Goal: Transaction & Acquisition: Purchase product/service

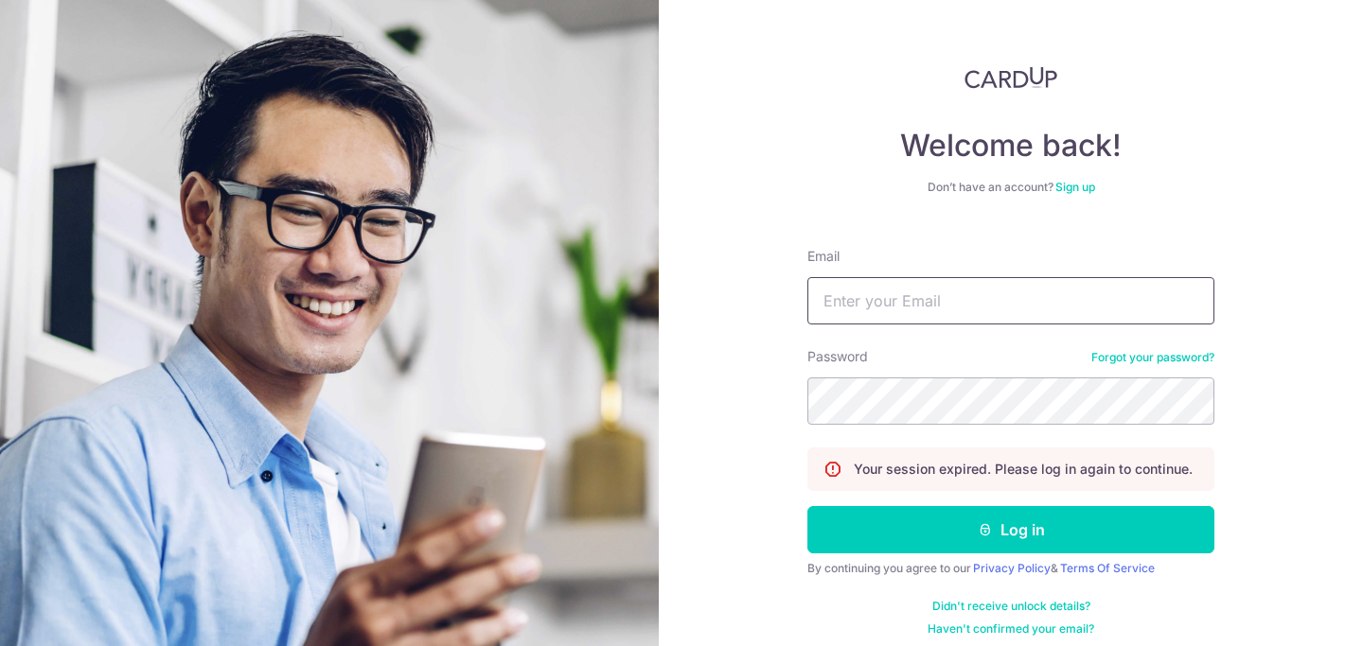
type input "[PERSON_NAME][EMAIL_ADDRESS][PERSON_NAME][DOMAIN_NAME]"
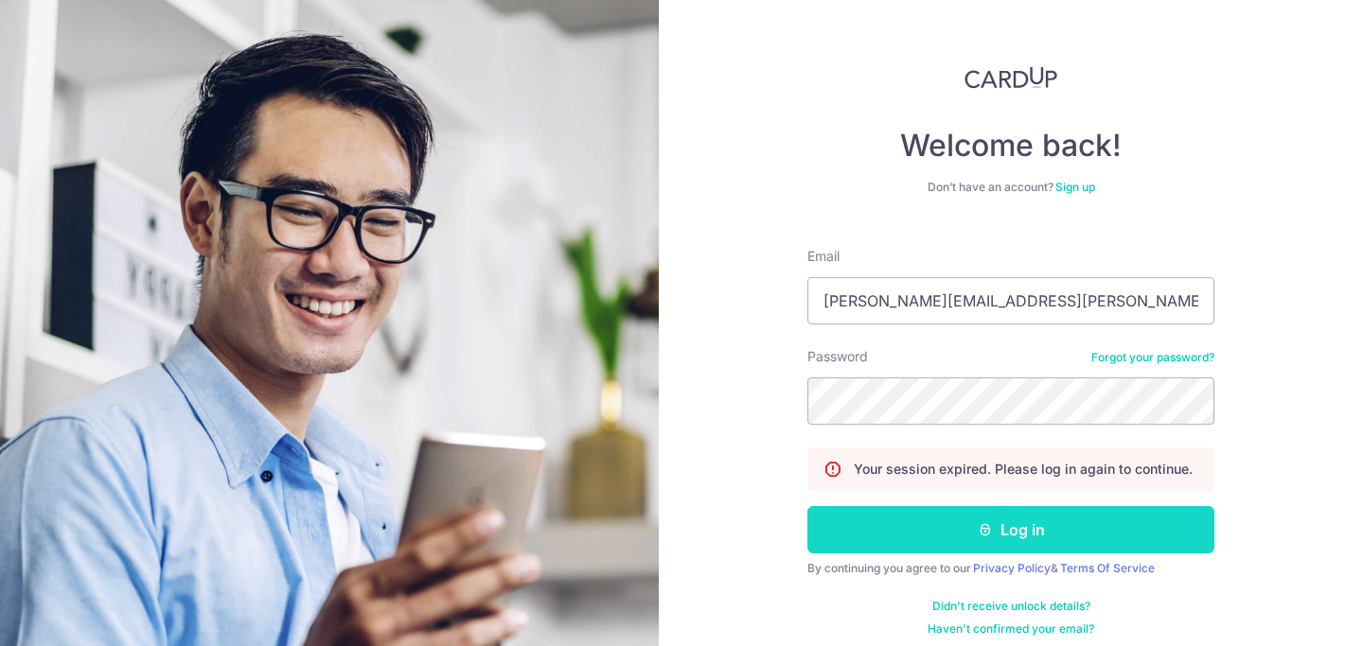
click at [999, 536] on button "Log in" at bounding box center [1010, 529] width 407 height 47
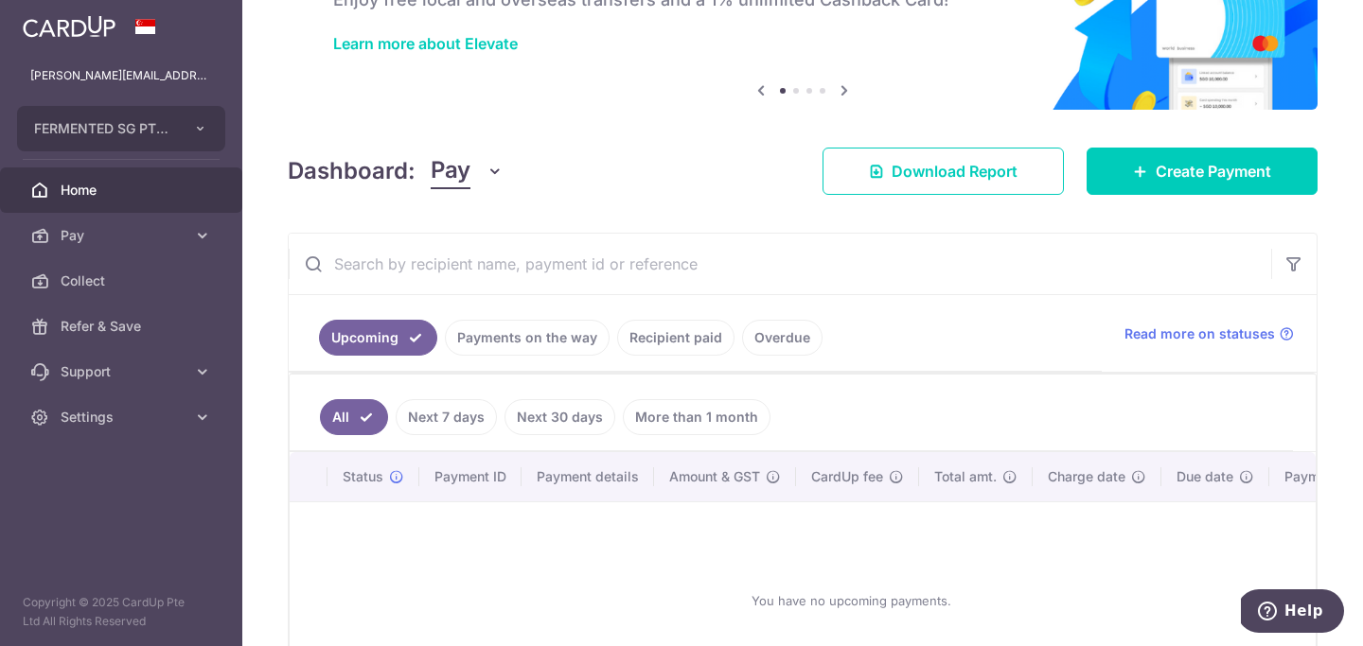
scroll to position [133, 0]
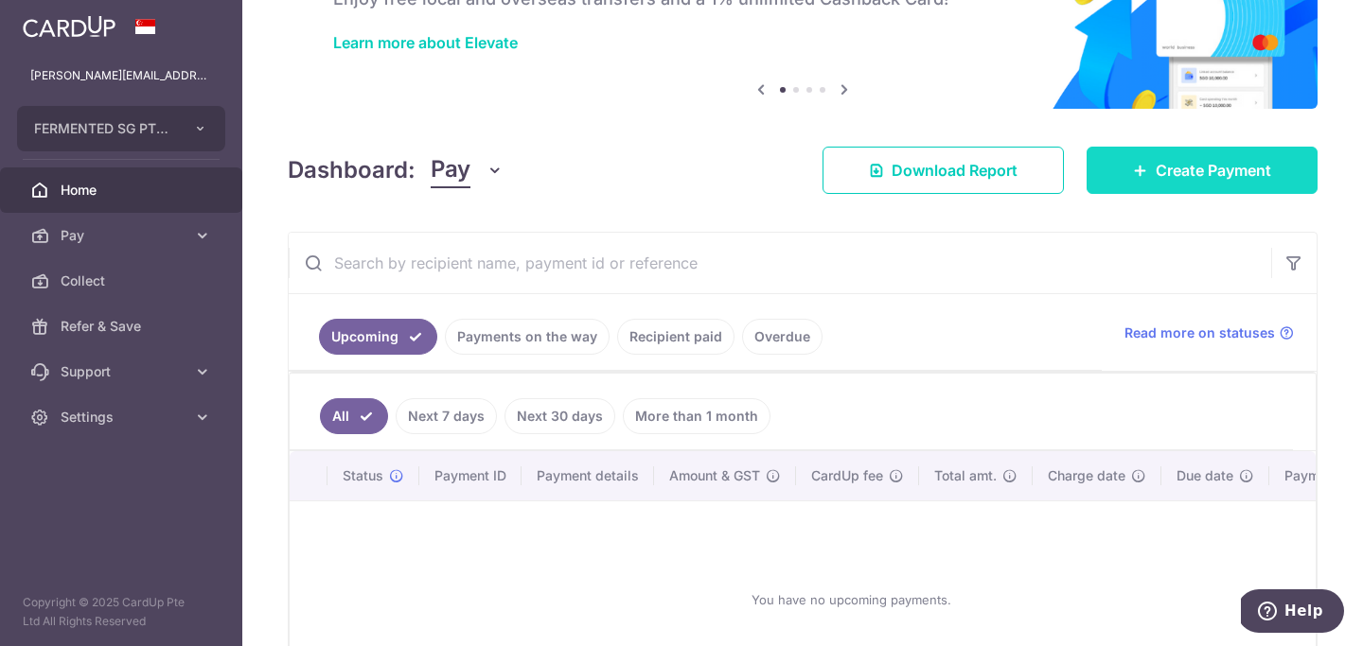
click at [1159, 164] on span "Create Payment" at bounding box center [1213, 170] width 115 height 23
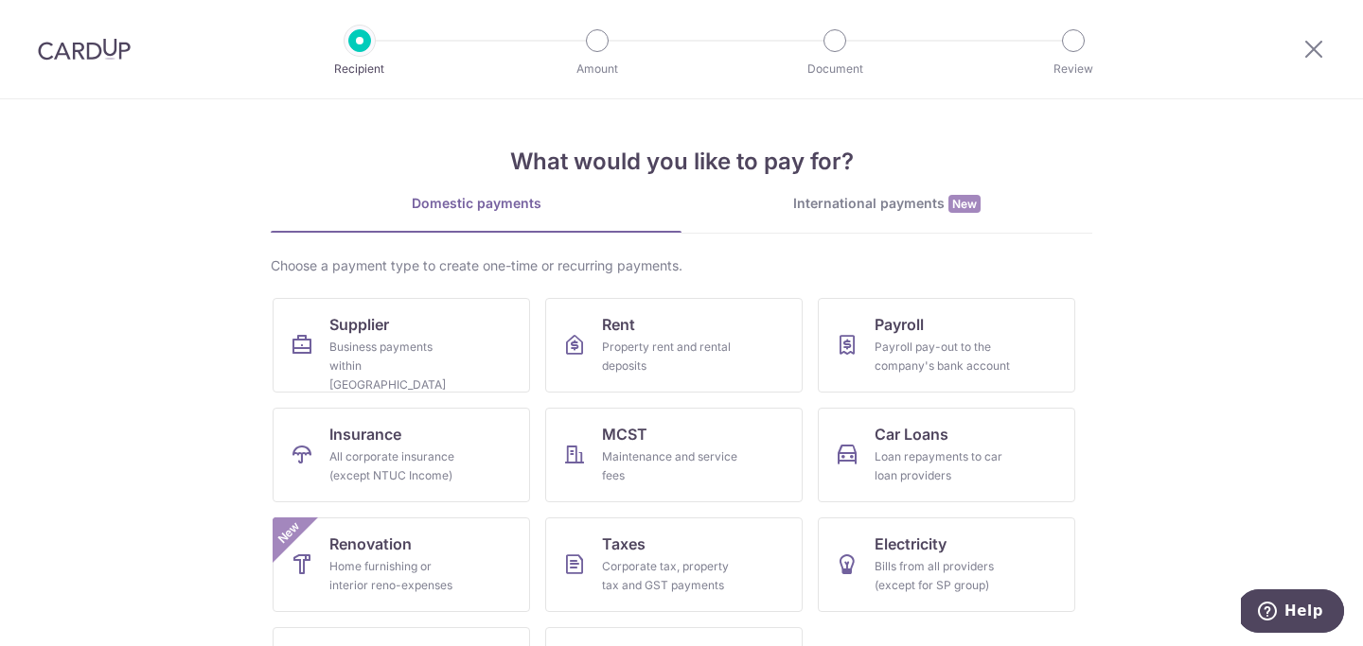
click at [872, 207] on div "International payments New" at bounding box center [886, 204] width 411 height 20
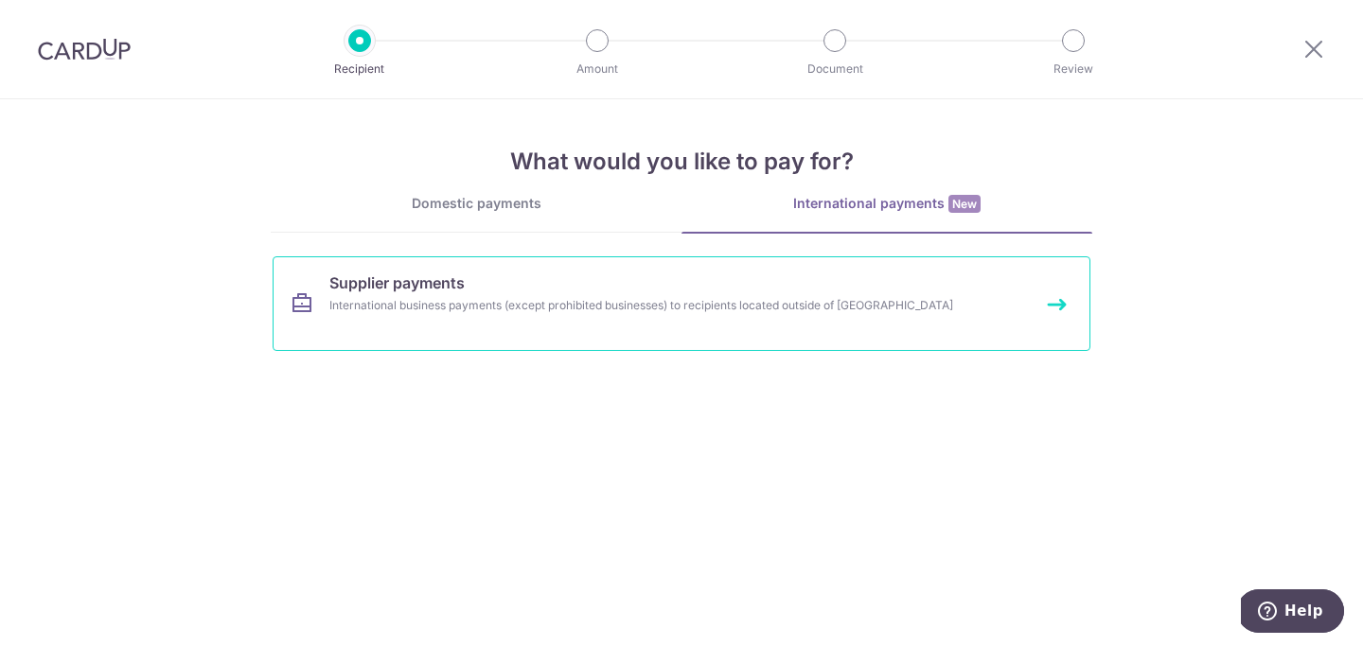
click at [416, 322] on link "Supplier payments International business payments (except prohibited businesses…" at bounding box center [682, 303] width 818 height 95
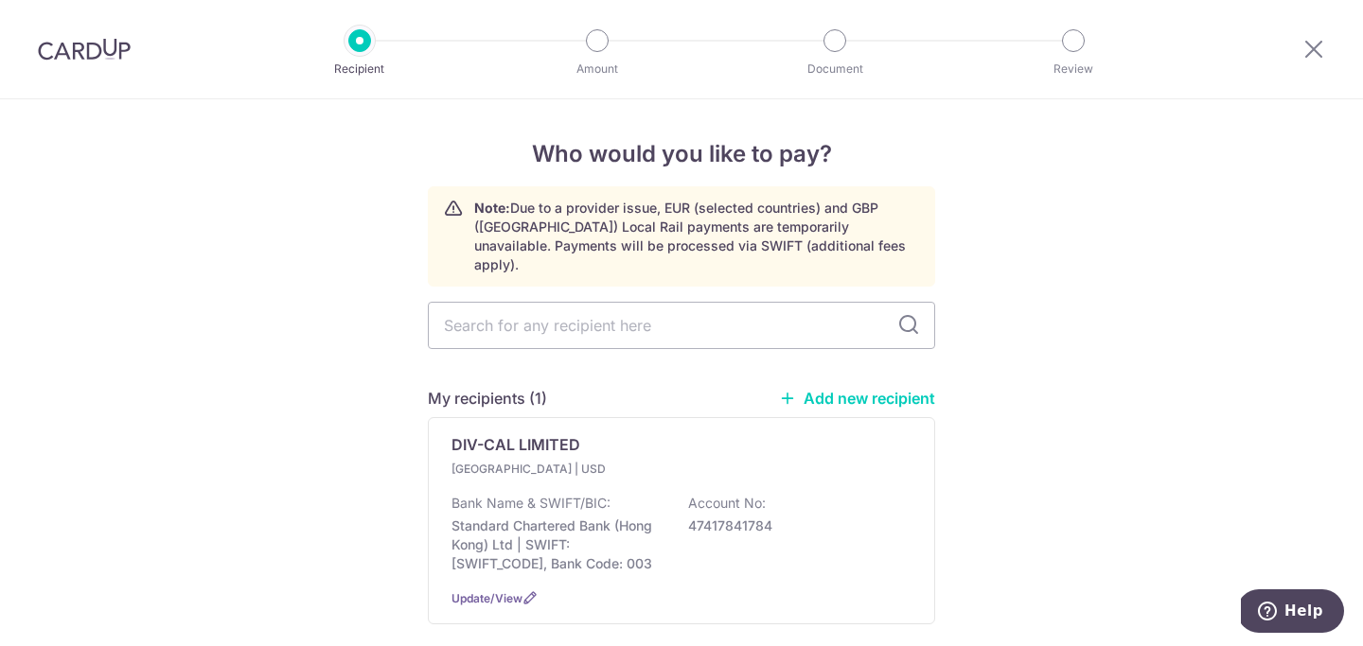
scroll to position [79, 0]
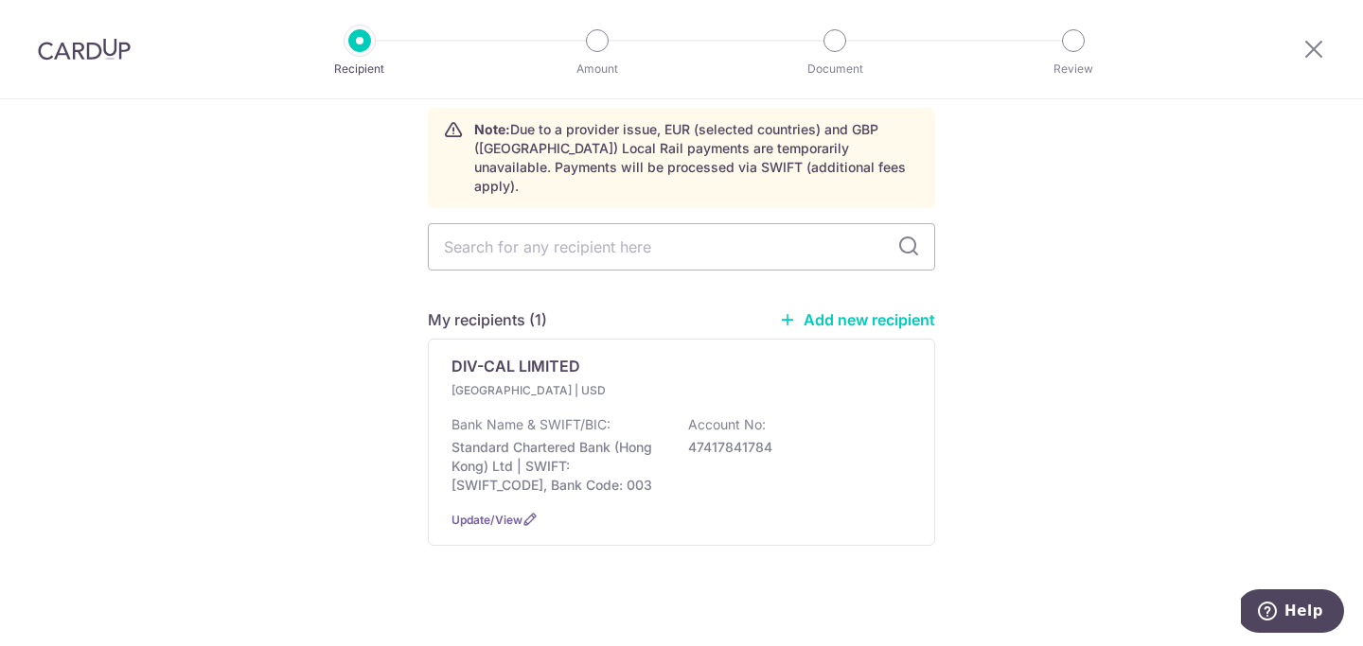
click at [870, 310] on link "Add new recipient" at bounding box center [857, 319] width 156 height 19
select select
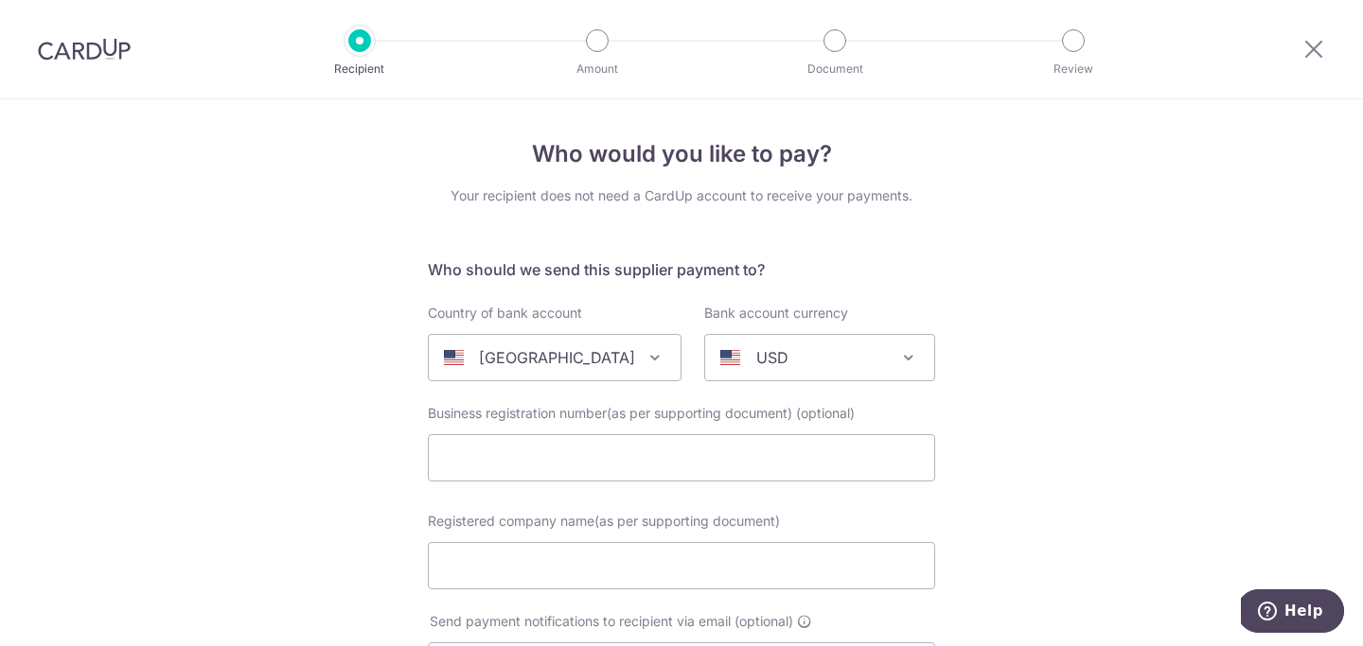
click at [644, 363] on span at bounding box center [655, 357] width 23 height 23
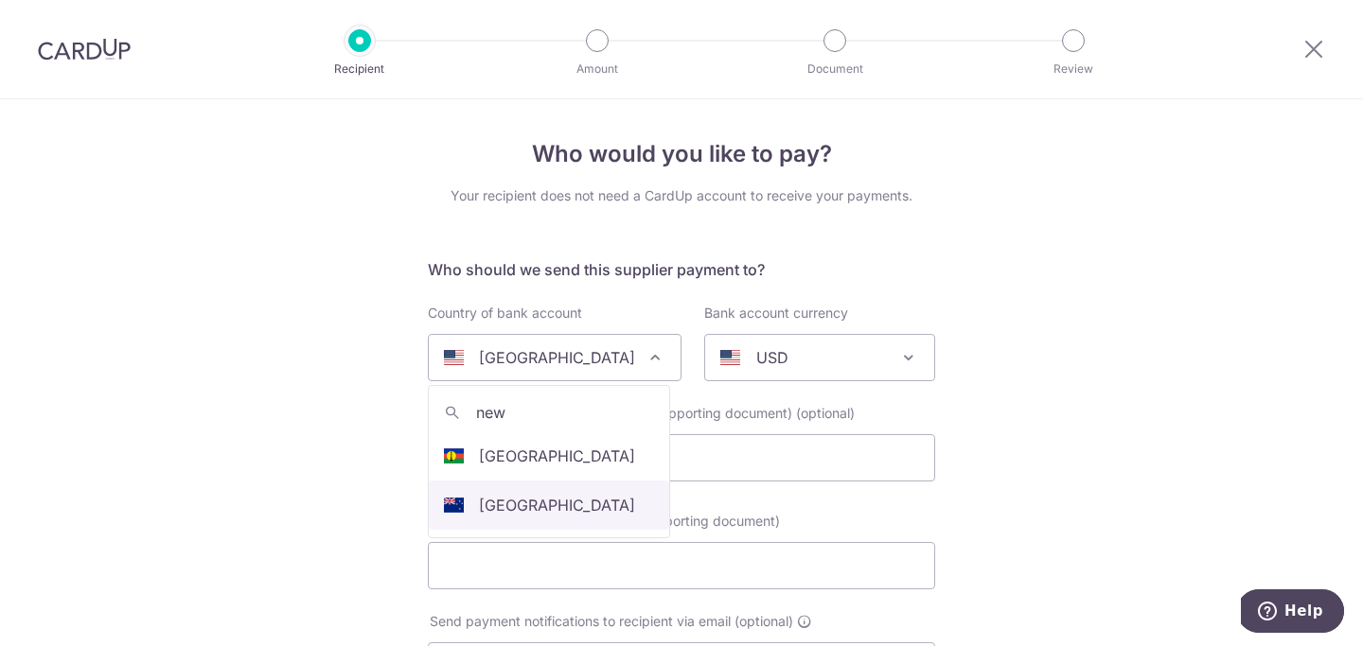
type input "new"
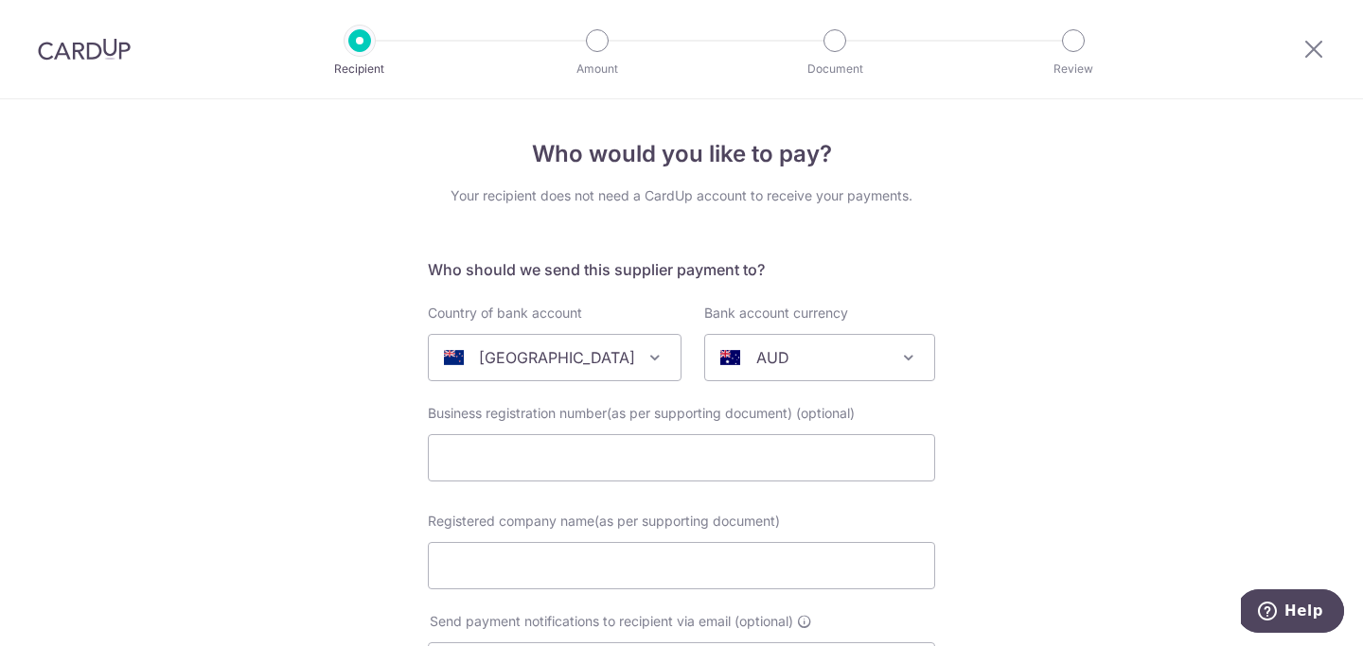
select select "172"
select select "New Zealand"
select select
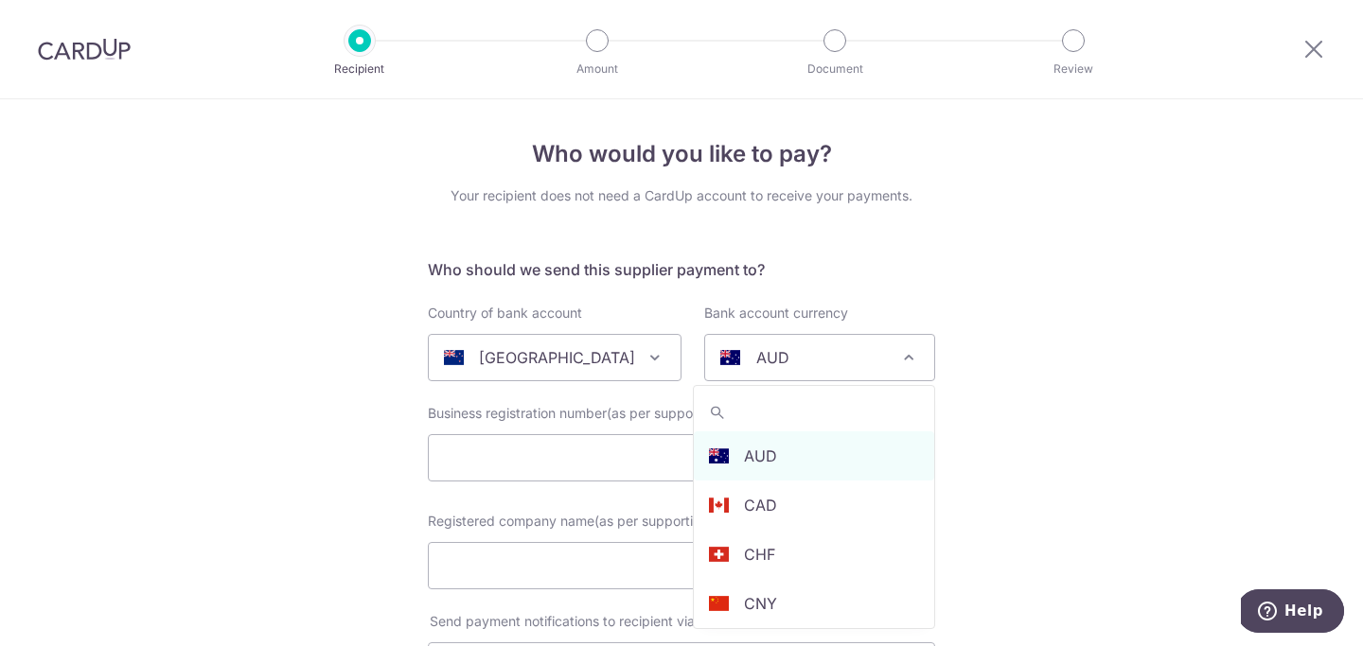
click at [804, 367] on div "AUD" at bounding box center [804, 357] width 168 height 23
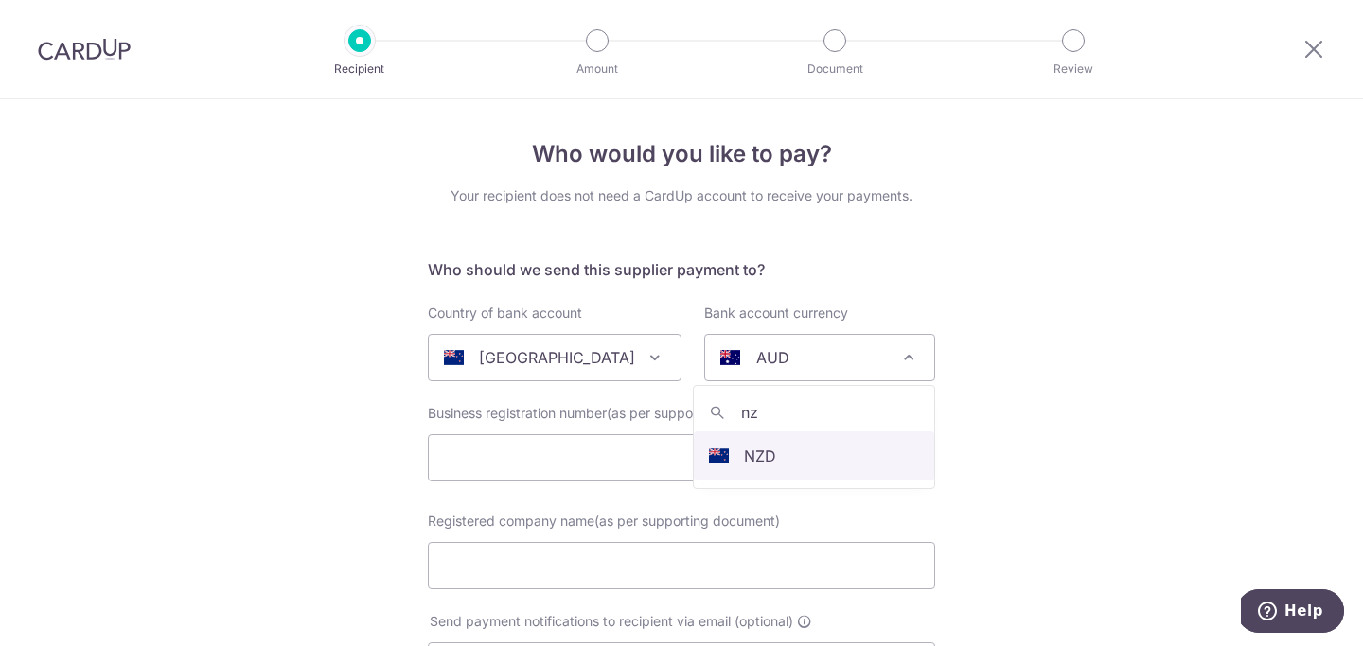
type input "nzd"
select select "18"
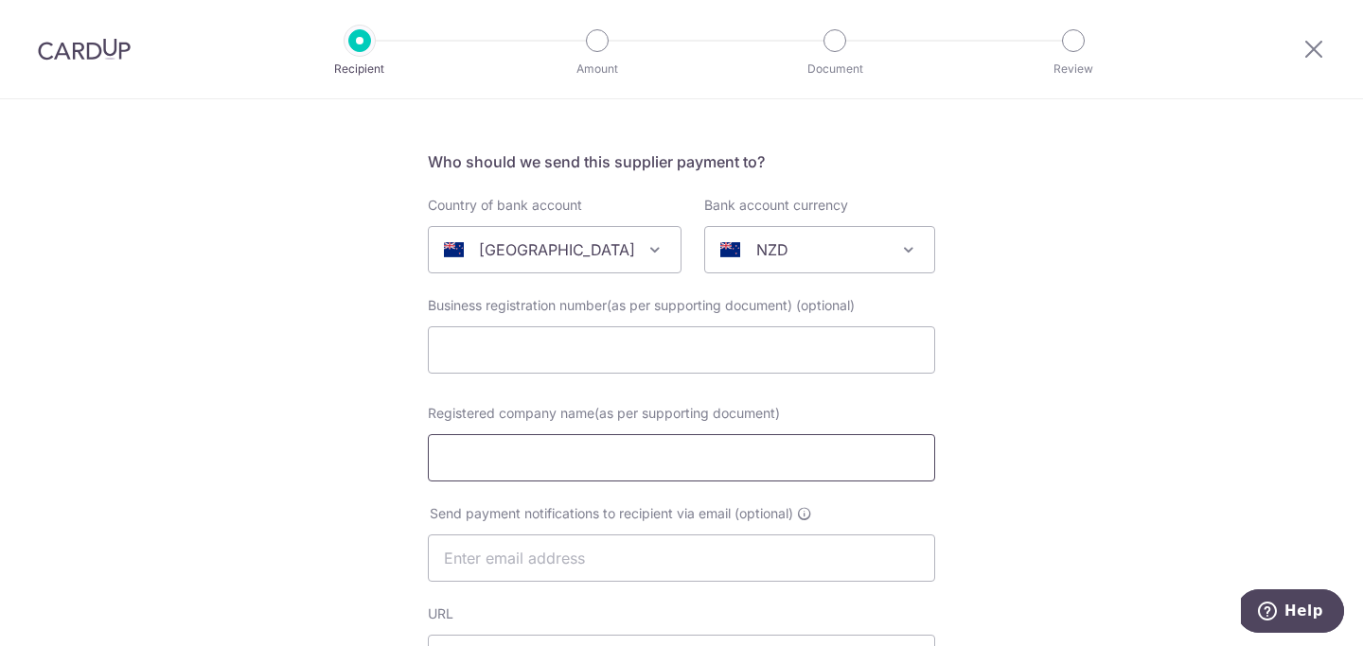
click at [660, 456] on input "Registered company name(as per supporting document)" at bounding box center [681, 457] width 507 height 47
paste input "Hawkesbury Estates Ltd."
type input "Hawkesbury Estates Ltd."
click at [643, 552] on input "text" at bounding box center [681, 558] width 507 height 47
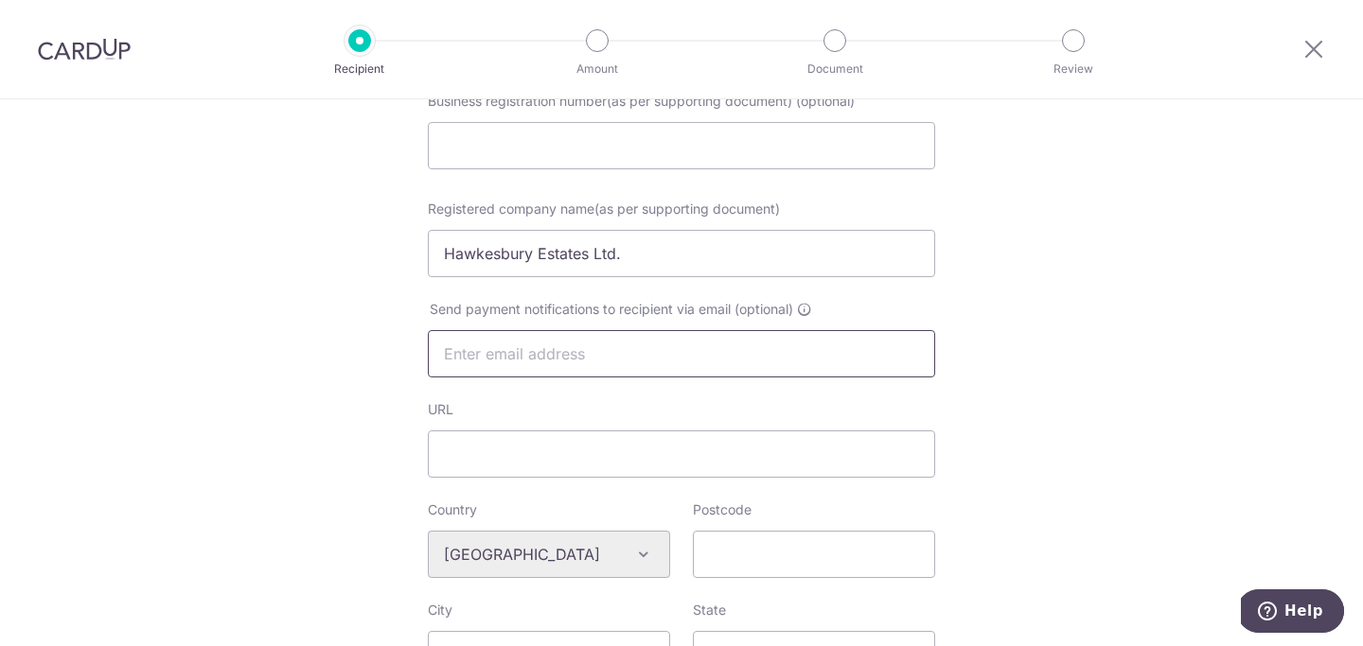
scroll to position [320, 0]
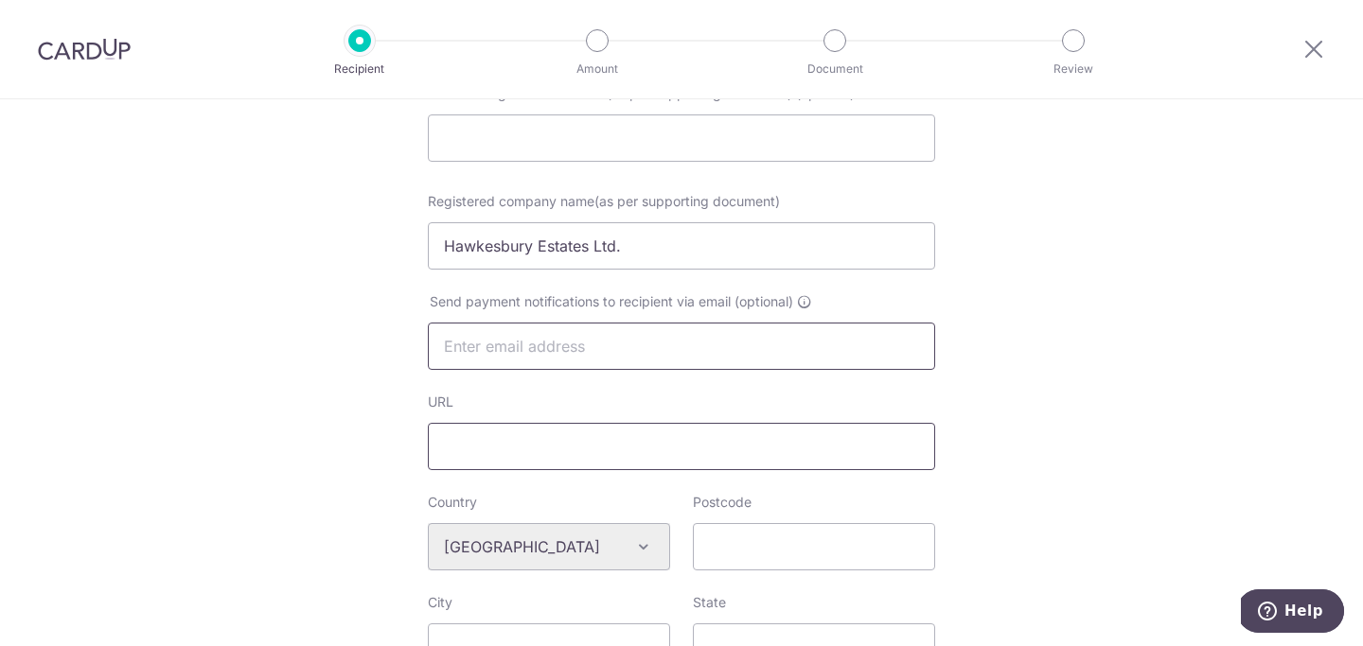
paste input "[EMAIL_ADDRESS][DOMAIN_NAME]"
type input "[EMAIL_ADDRESS][DOMAIN_NAME]"
click at [528, 450] on input "URL" at bounding box center [681, 446] width 507 height 47
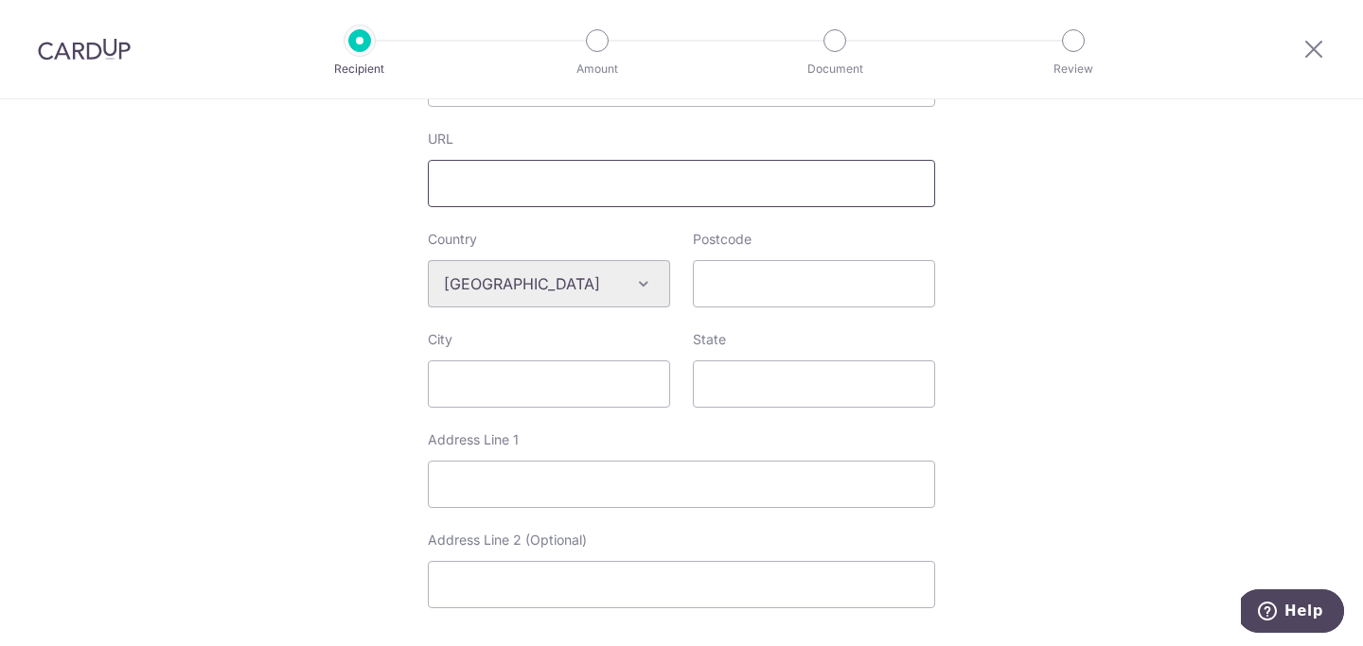
scroll to position [592, 0]
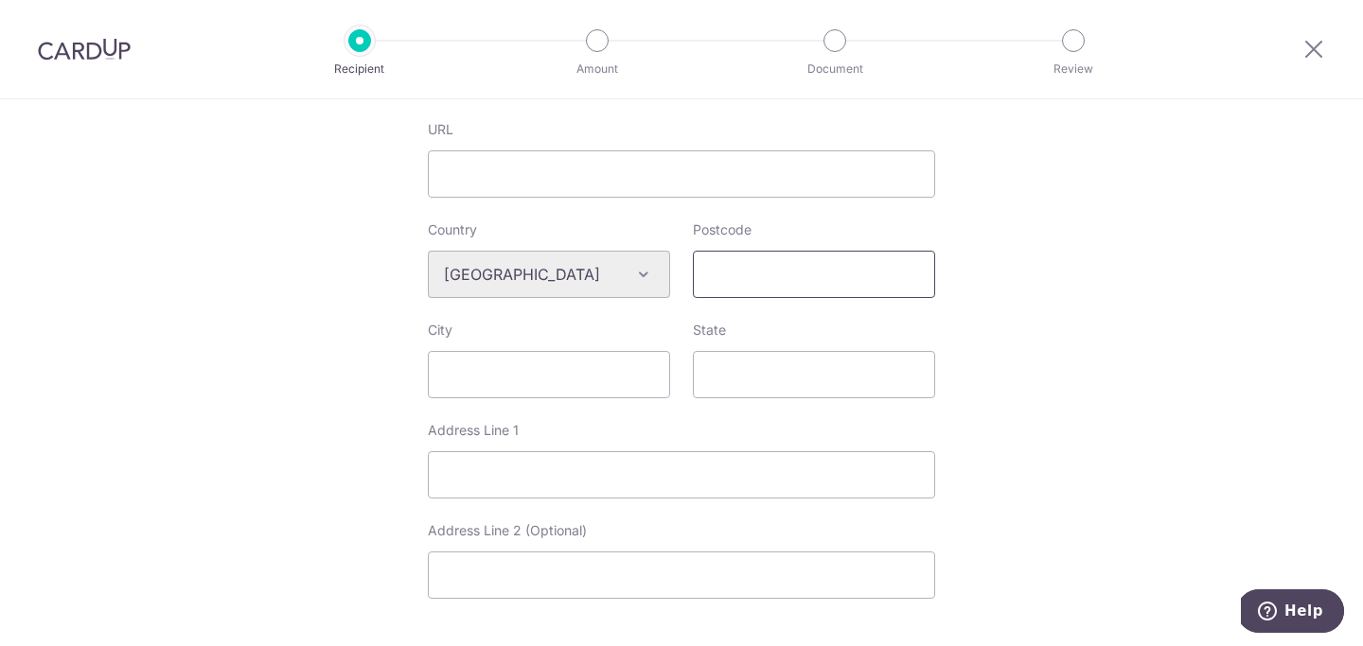
click at [784, 260] on input "Postcode" at bounding box center [814, 274] width 242 height 47
paste input "9382"
type input "9382"
click at [491, 385] on input "City" at bounding box center [549, 374] width 242 height 47
type input "Mt [PERSON_NAME]"
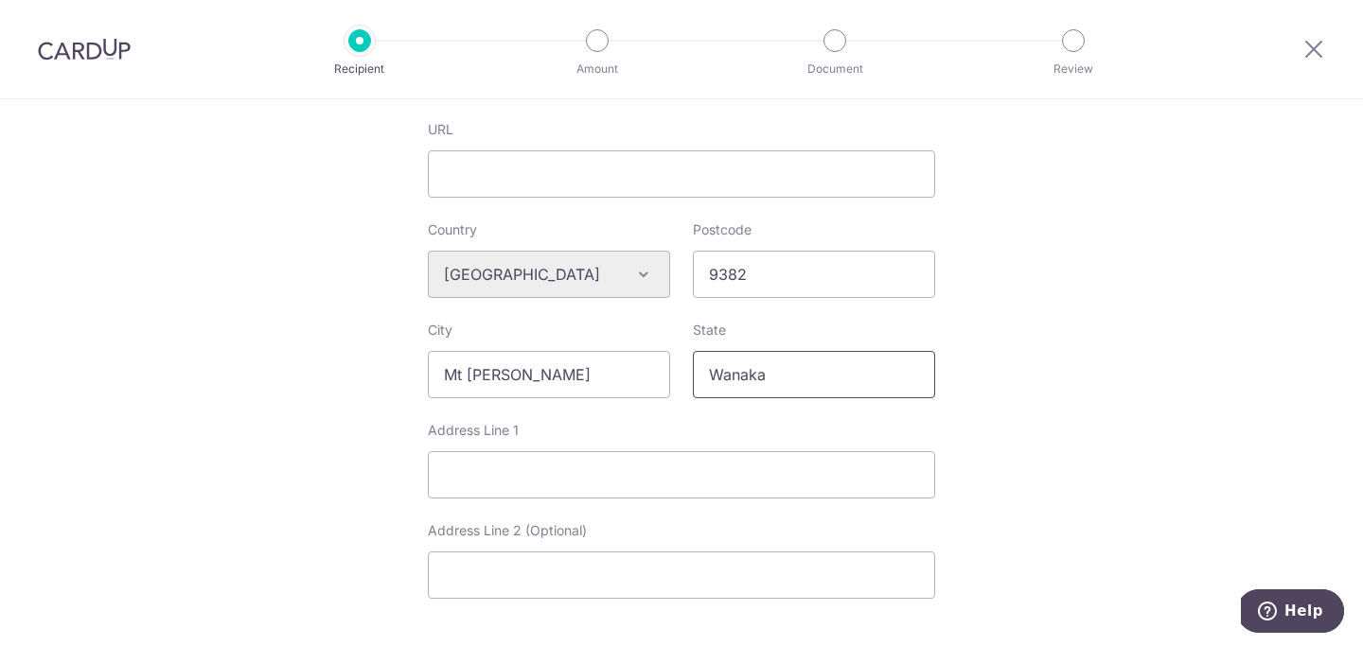
type input "Wanaka"
click at [686, 465] on input "Address Line 1" at bounding box center [681, 474] width 507 height 47
paste input "[STREET_ADDRESS][PERSON_NAME]"
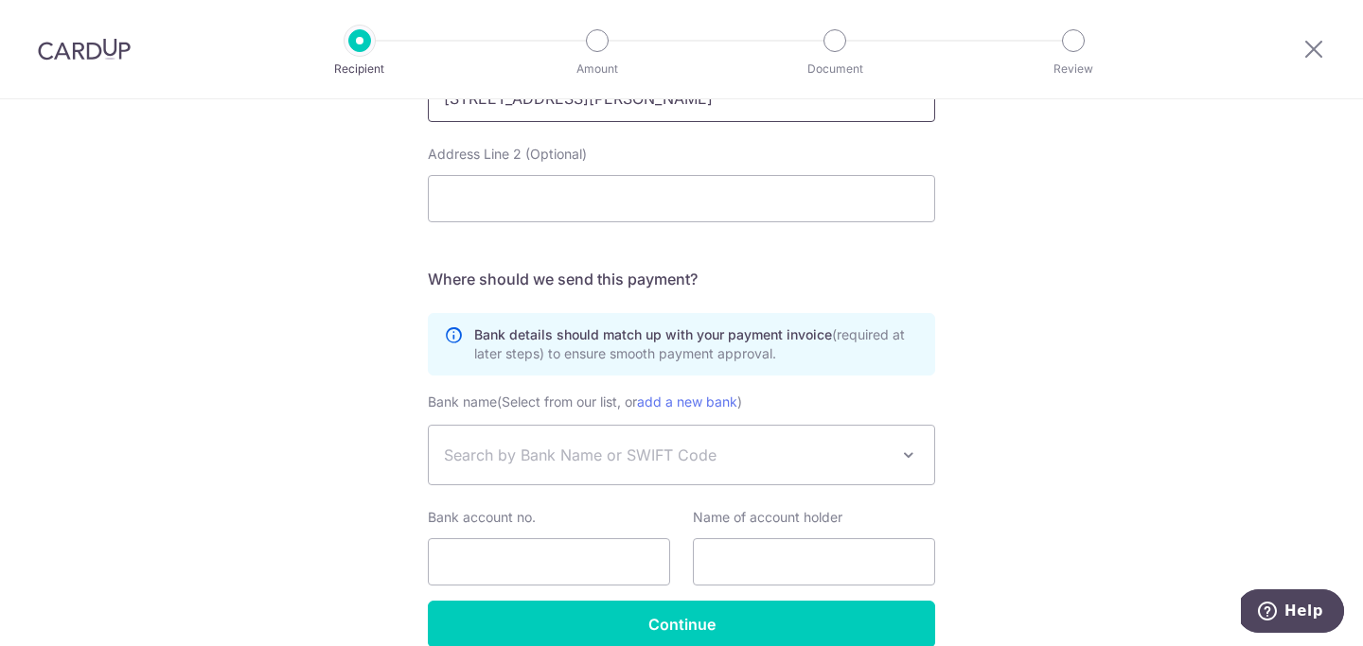
scroll to position [1059, 0]
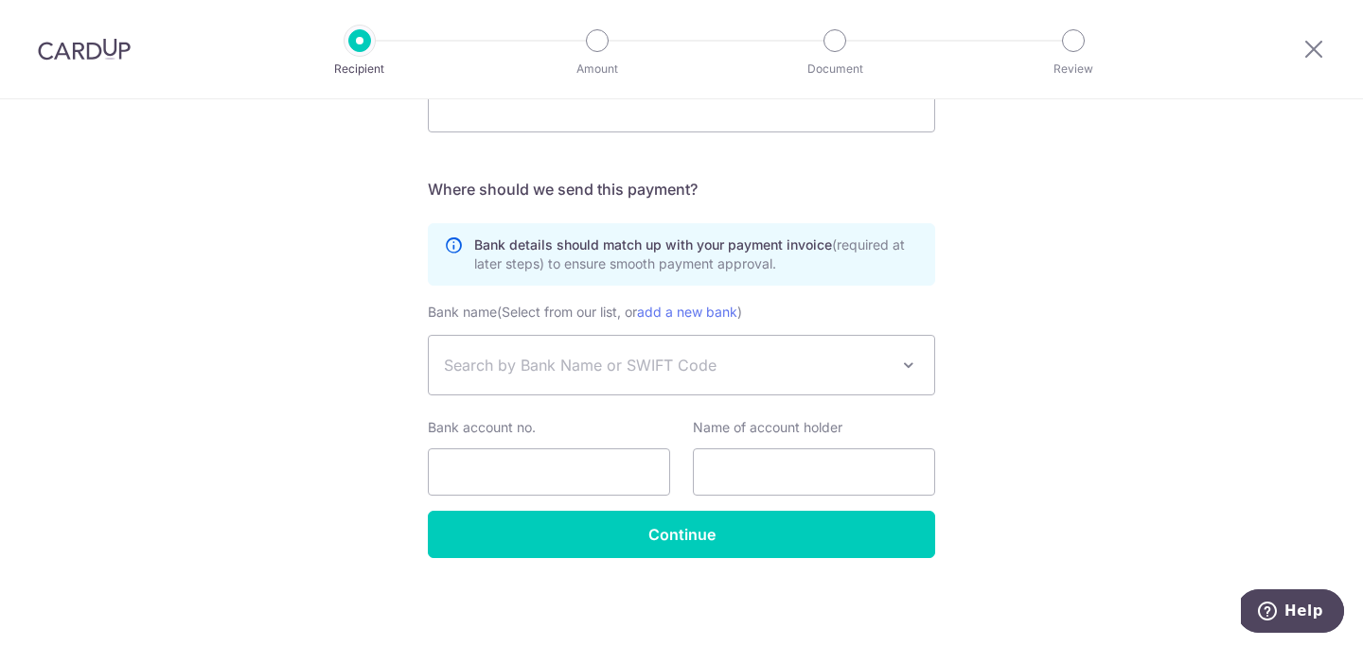
type input "[STREET_ADDRESS][PERSON_NAME]"
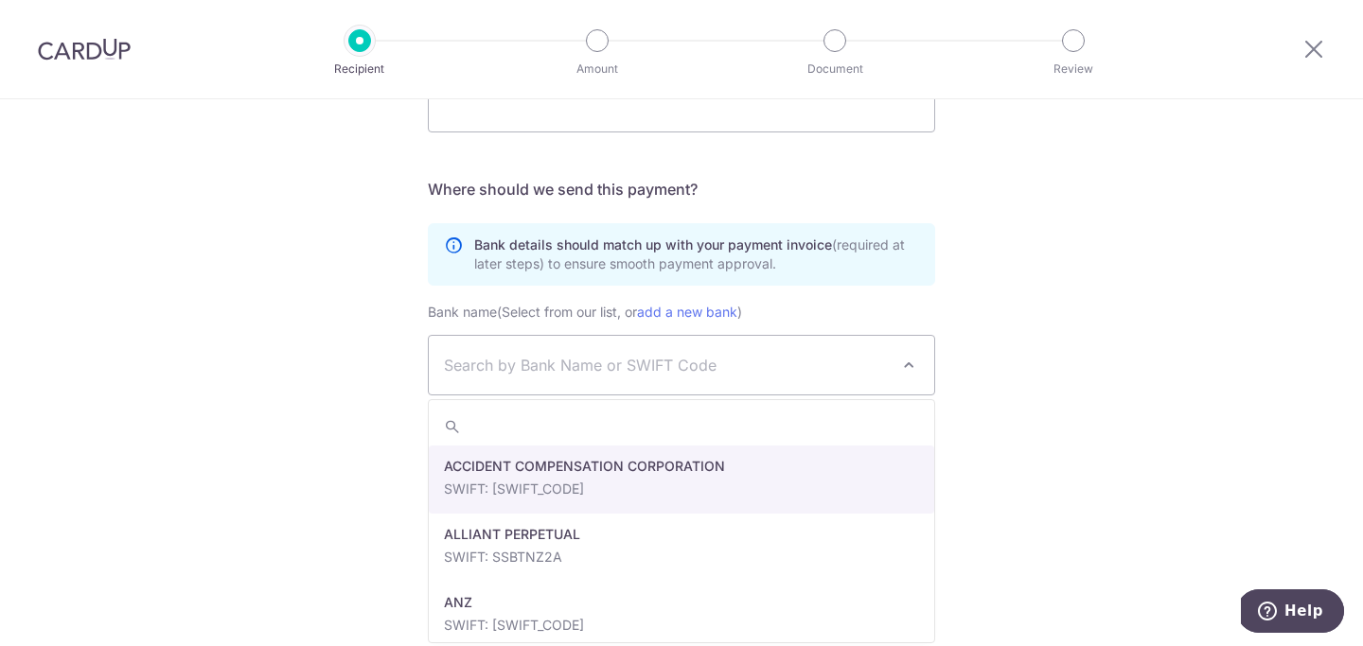
click at [660, 366] on span "Search by Bank Name or SWIFT Code" at bounding box center [666, 365] width 445 height 23
type input "bank of new"
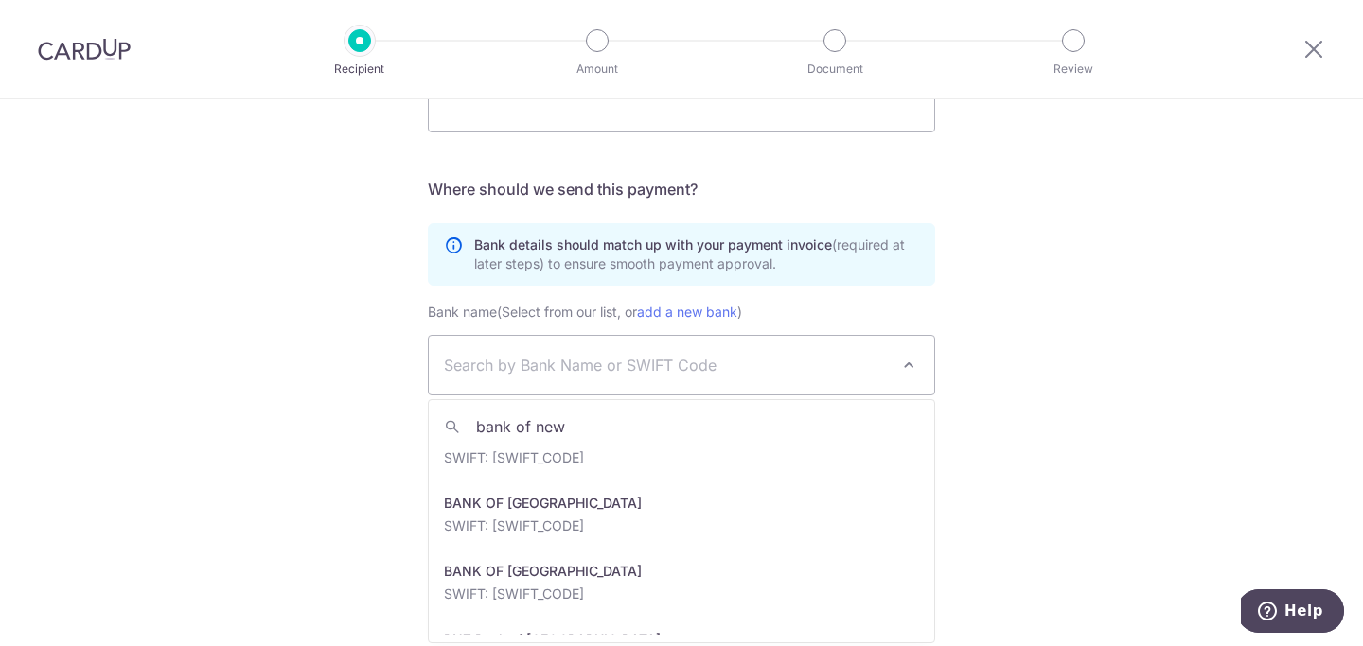
scroll to position [239, 0]
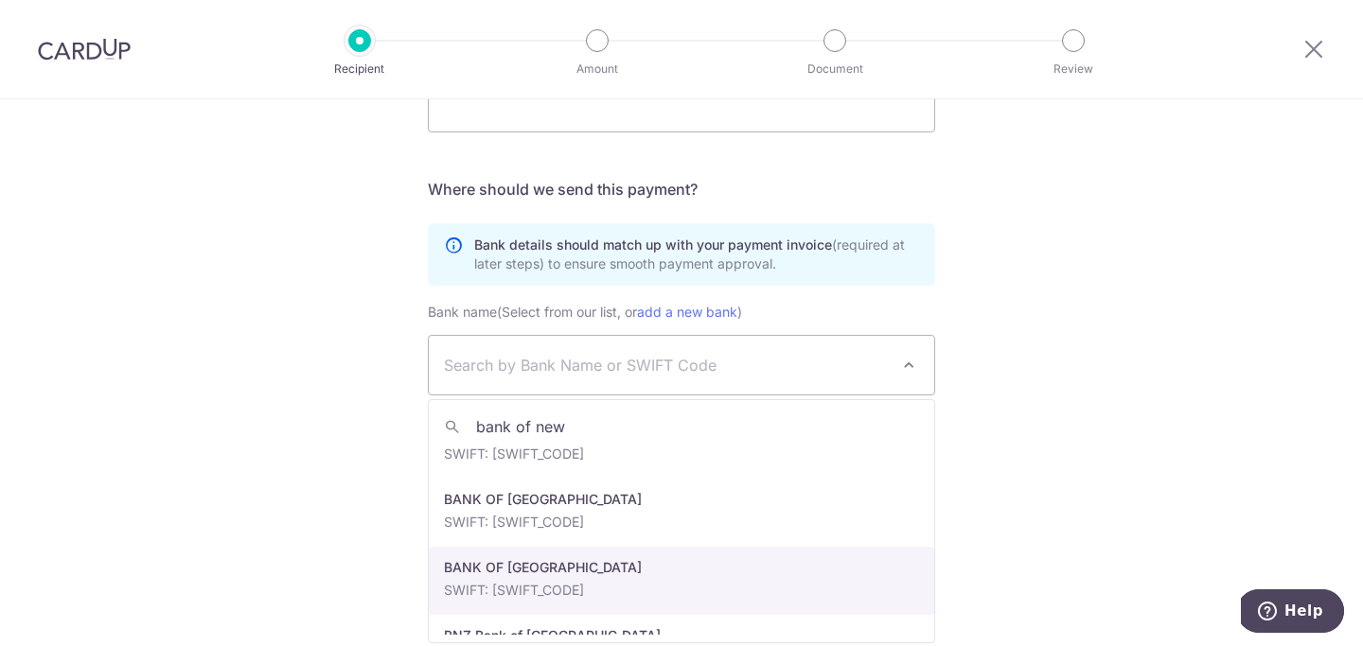
select select "12505"
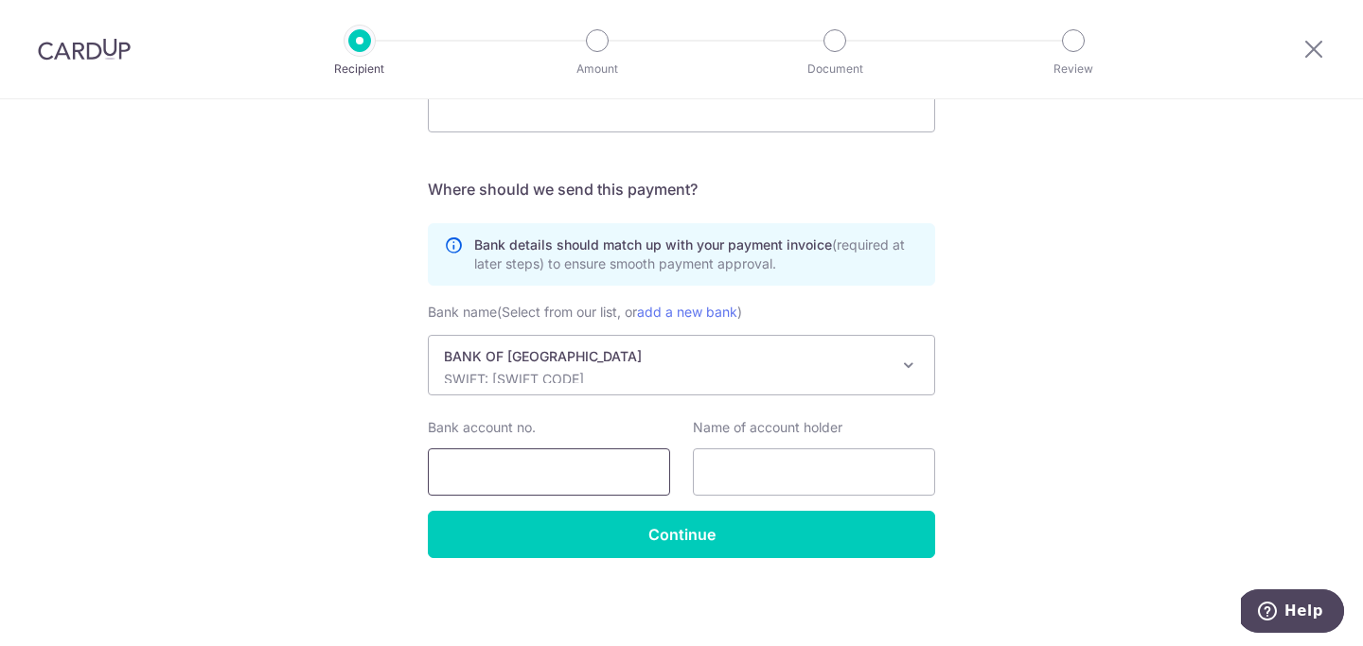
click at [494, 454] on input "Bank account no." at bounding box center [549, 472] width 242 height 47
paste input "02-0673-0059437-002"
type input "02-0673-0059437-002"
click at [766, 478] on input "text" at bounding box center [814, 472] width 242 height 47
paste input "Hawkesbury Estates Ltd"
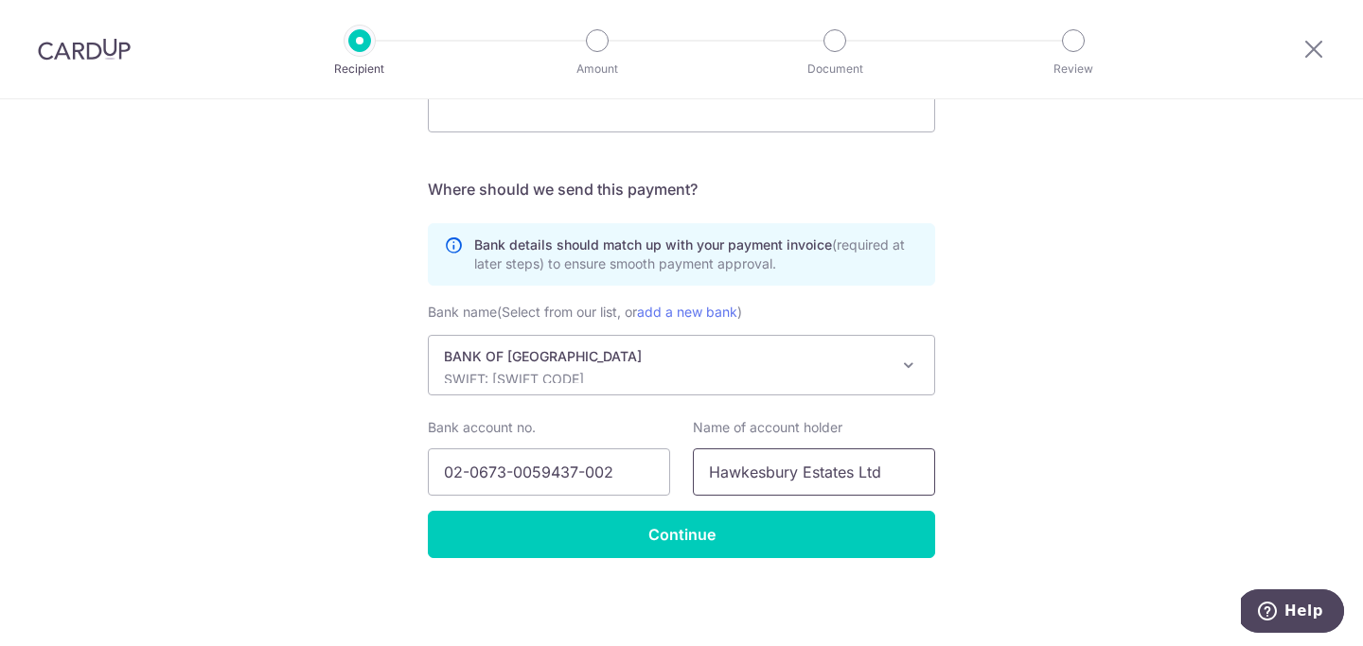
type input "Hawkesbury Estates Ltd"
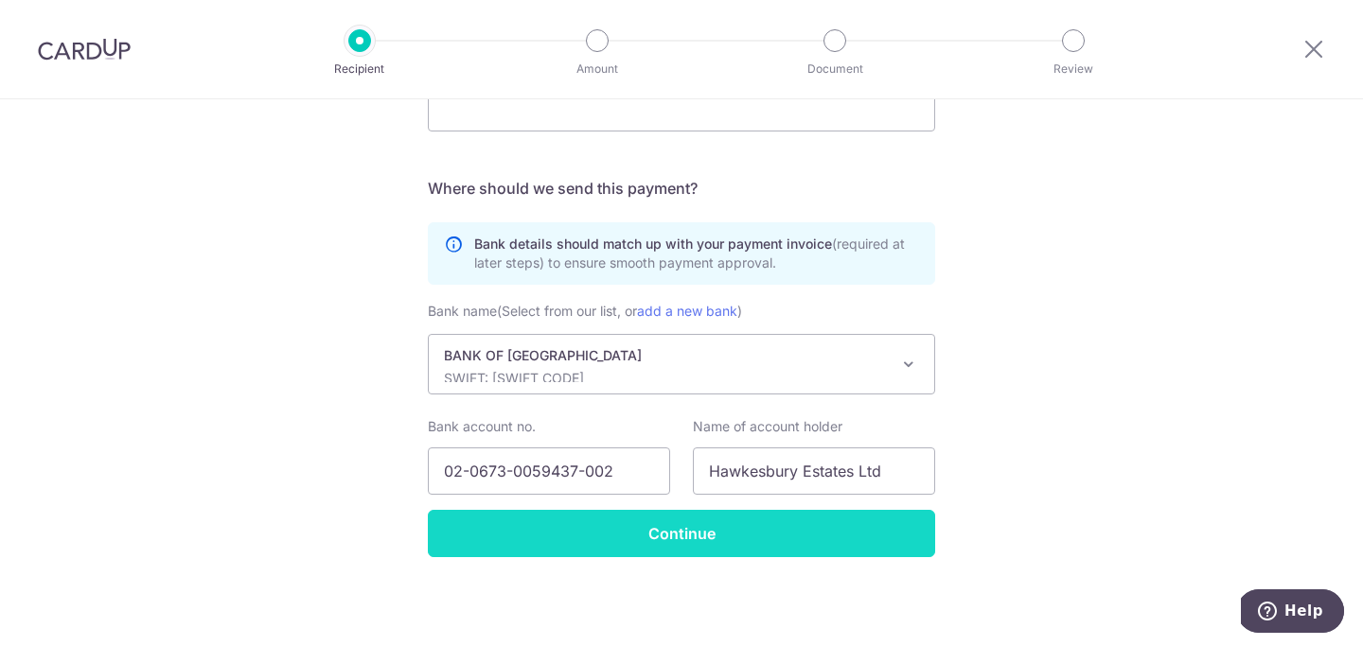
click at [705, 533] on input "Continue" at bounding box center [681, 533] width 507 height 47
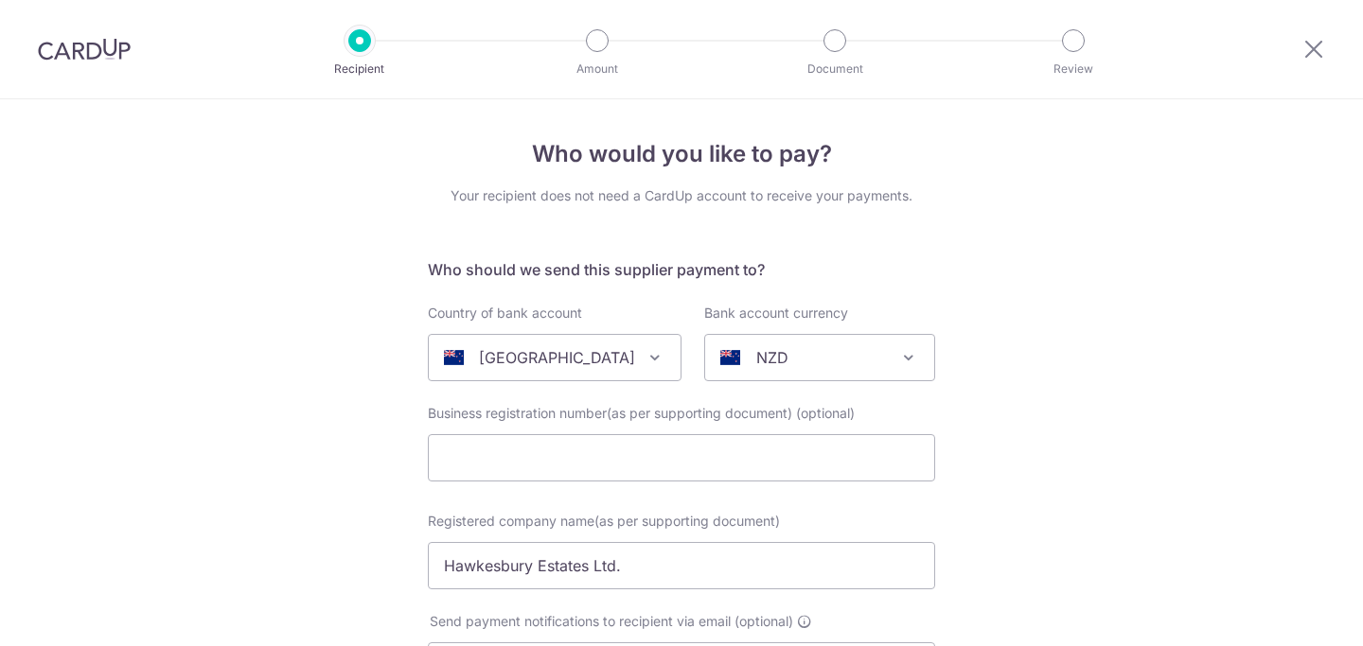
select select "12505"
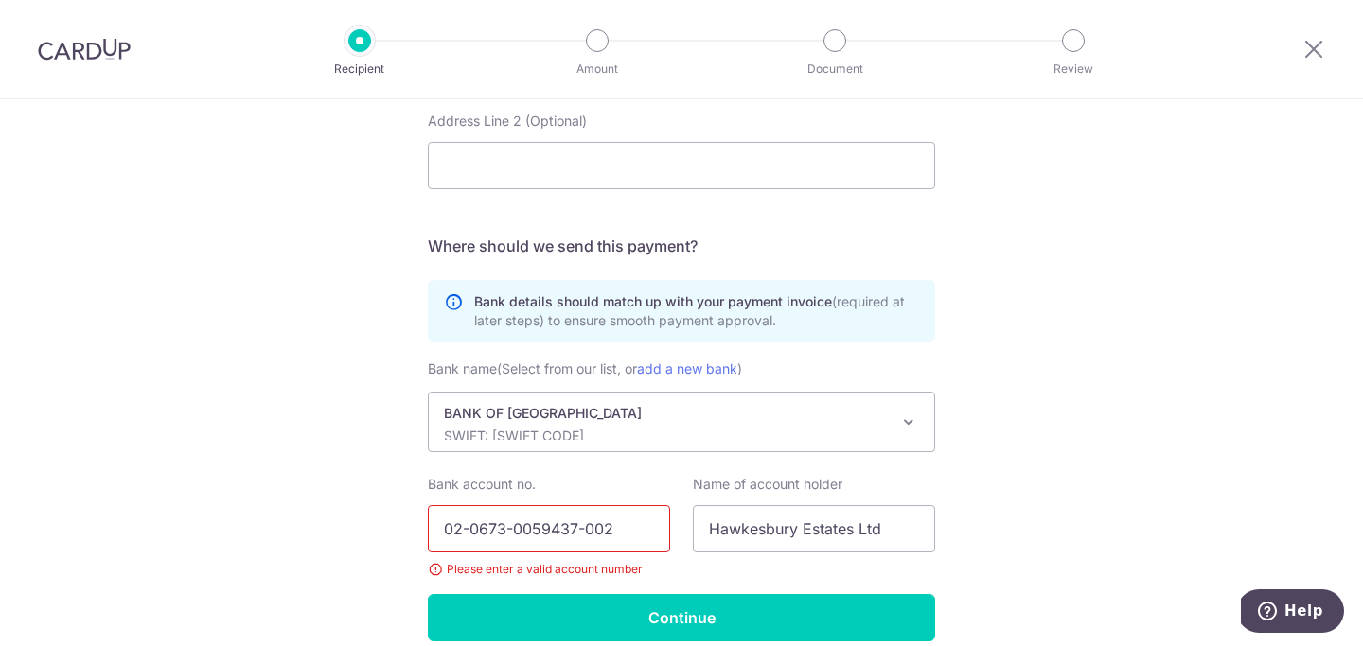
scroll to position [1087, 0]
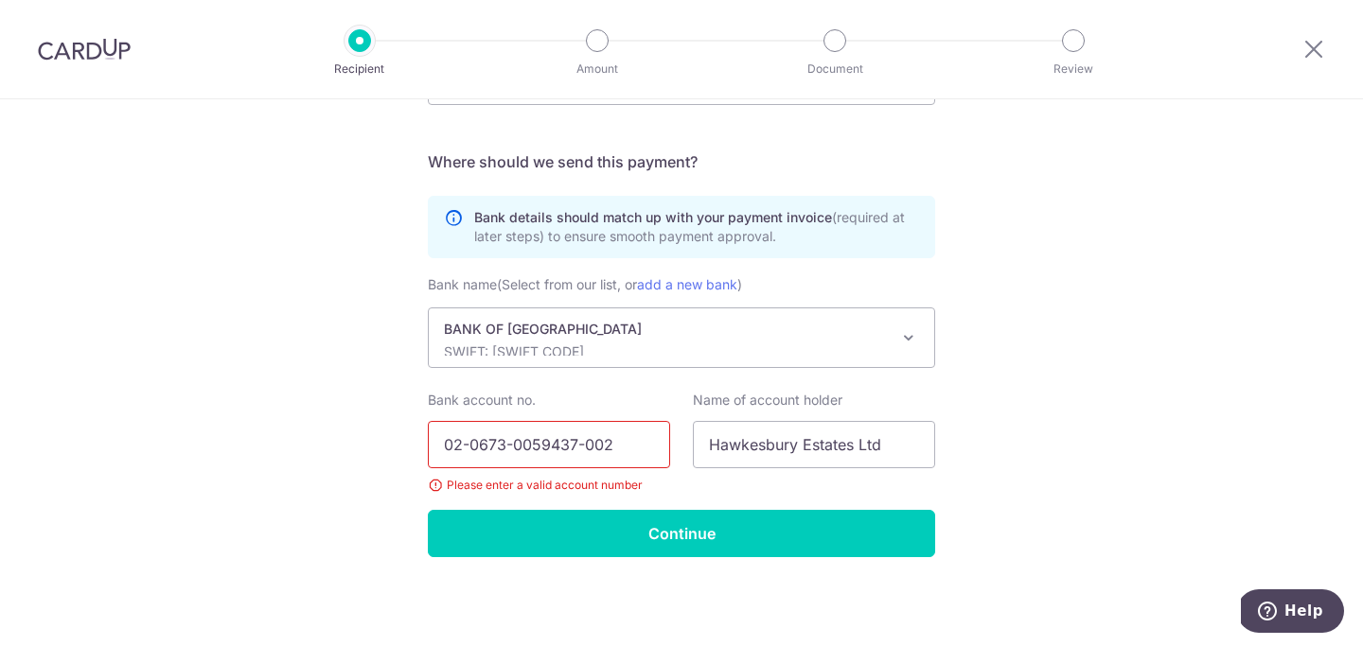
click at [474, 449] on input "02-0673-0059437-002" at bounding box center [549, 444] width 242 height 47
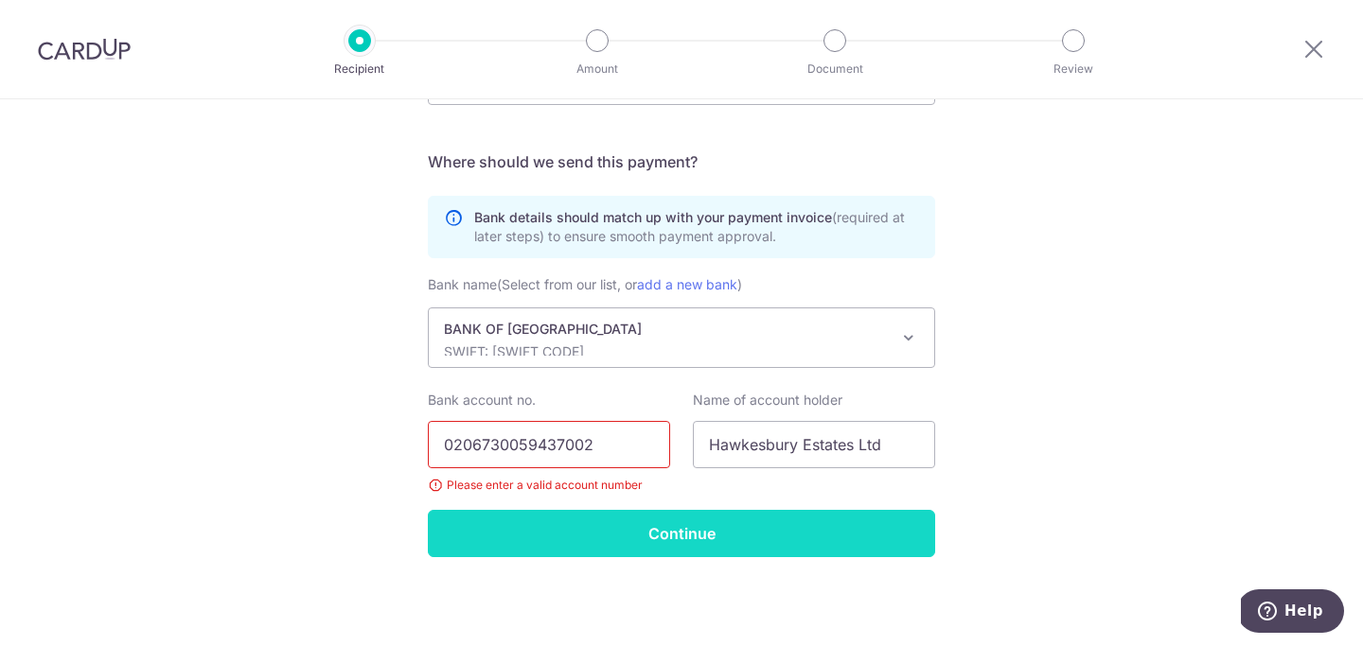
type input "0206730059437002"
click at [673, 534] on input "Continue" at bounding box center [681, 533] width 507 height 47
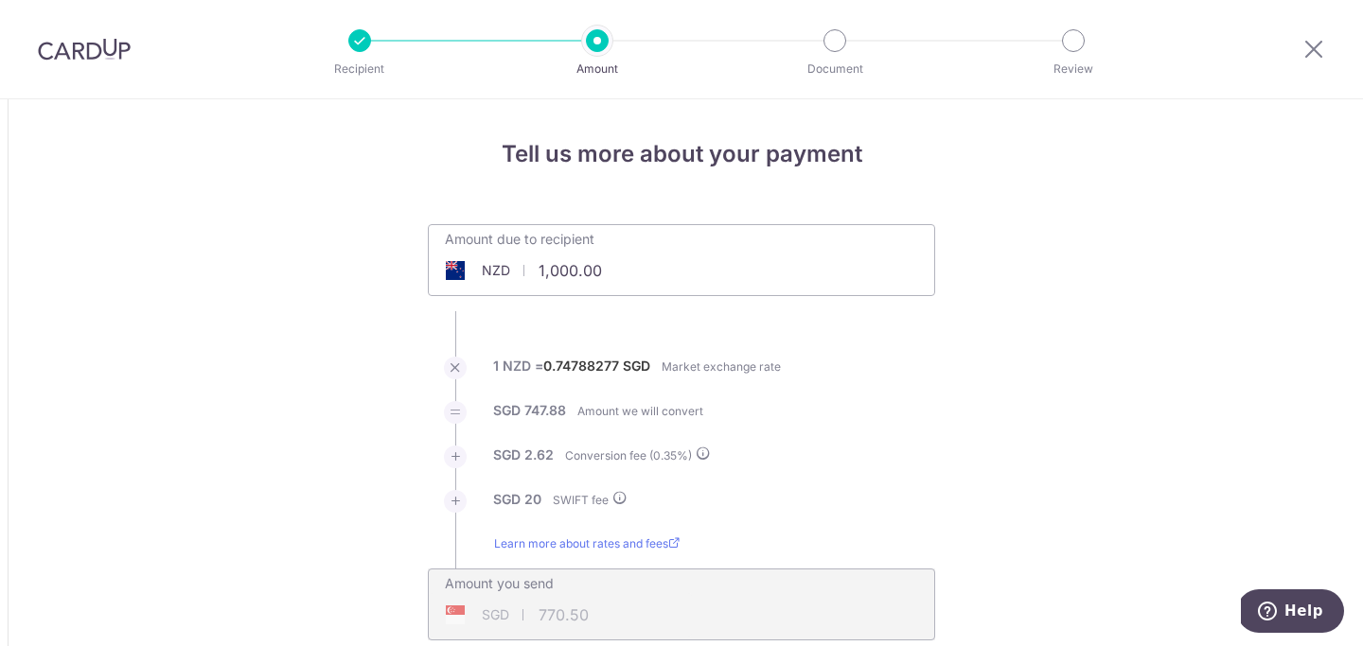
click at [582, 264] on input "1,000.00" at bounding box center [575, 271] width 292 height 44
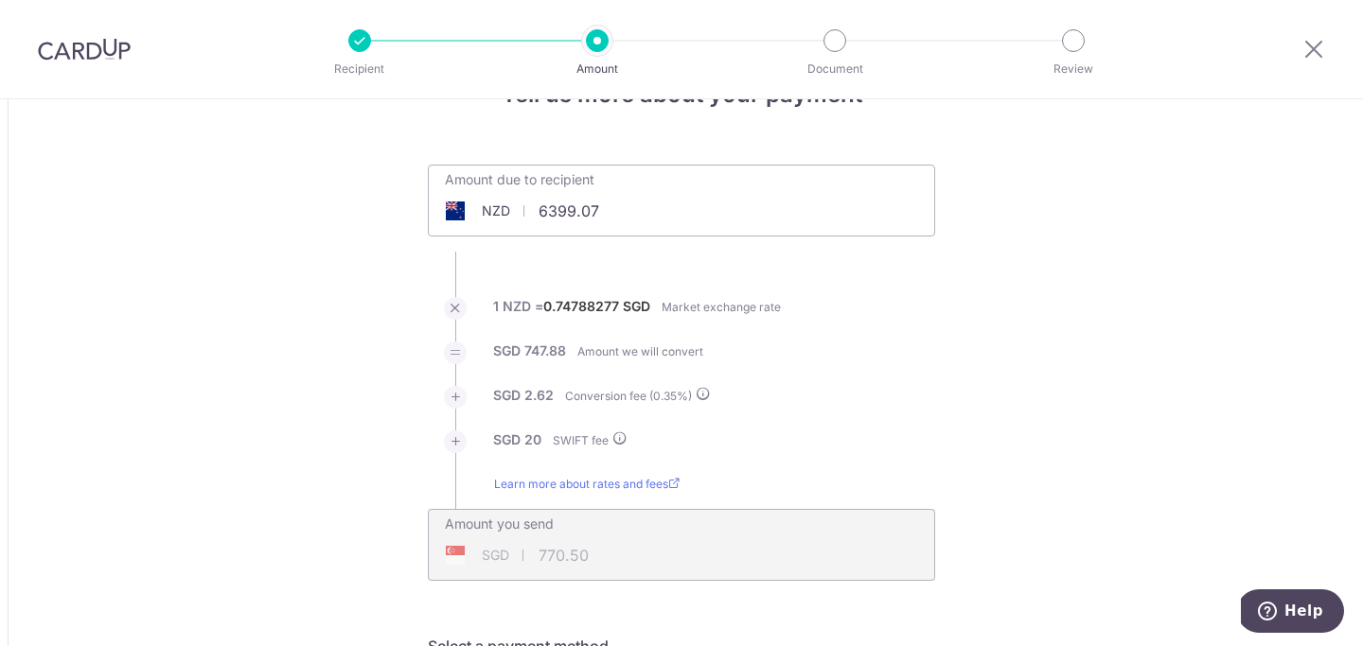
scroll to position [53, 0]
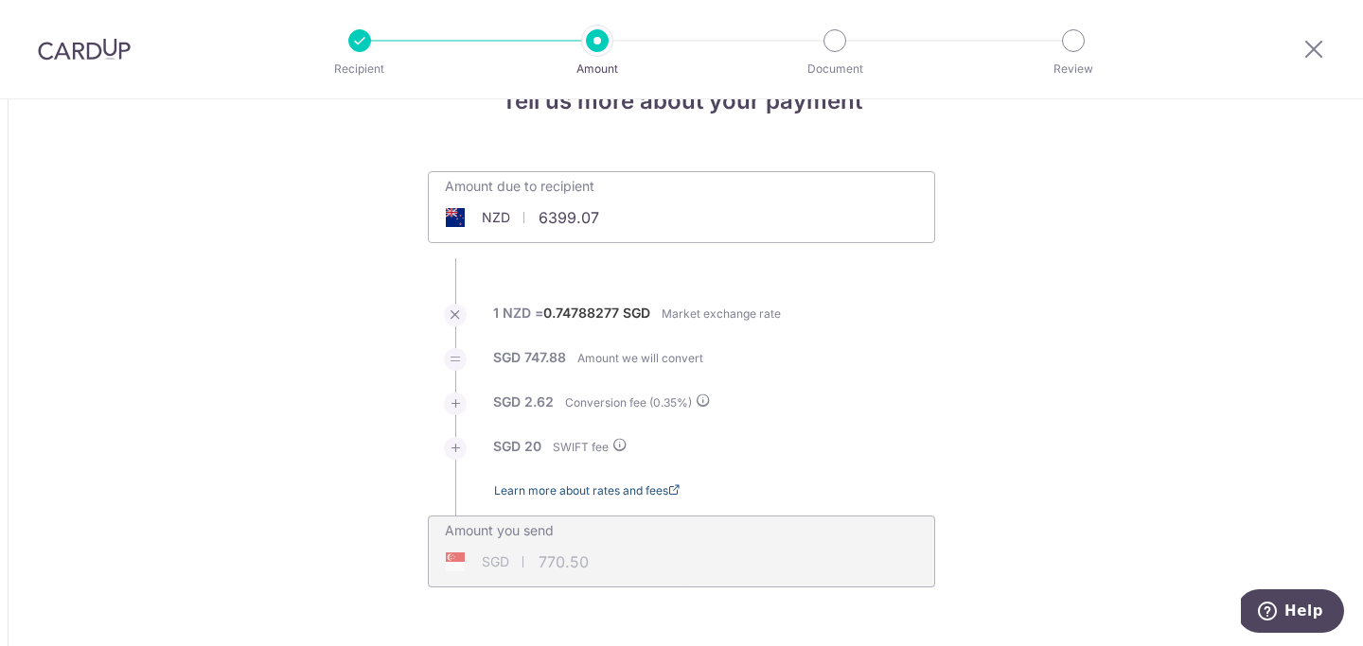
type input "6,399.07"
type input "4,823.37"
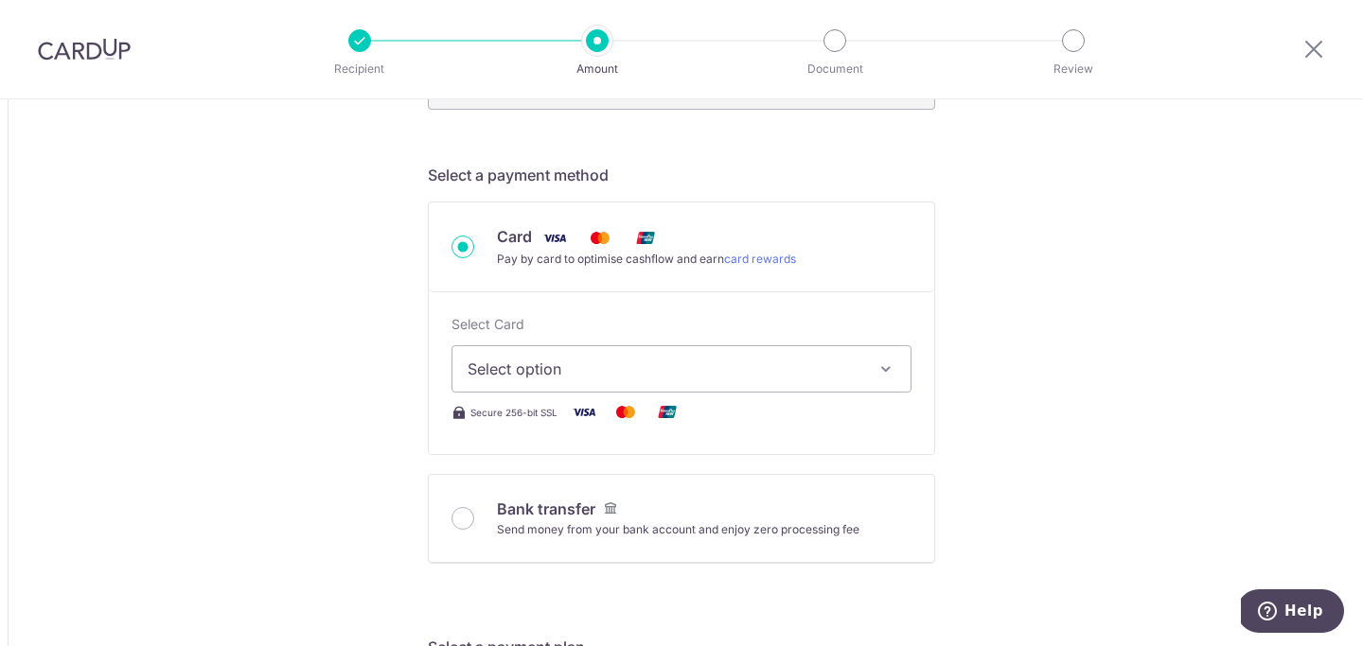
scroll to position [584, 0]
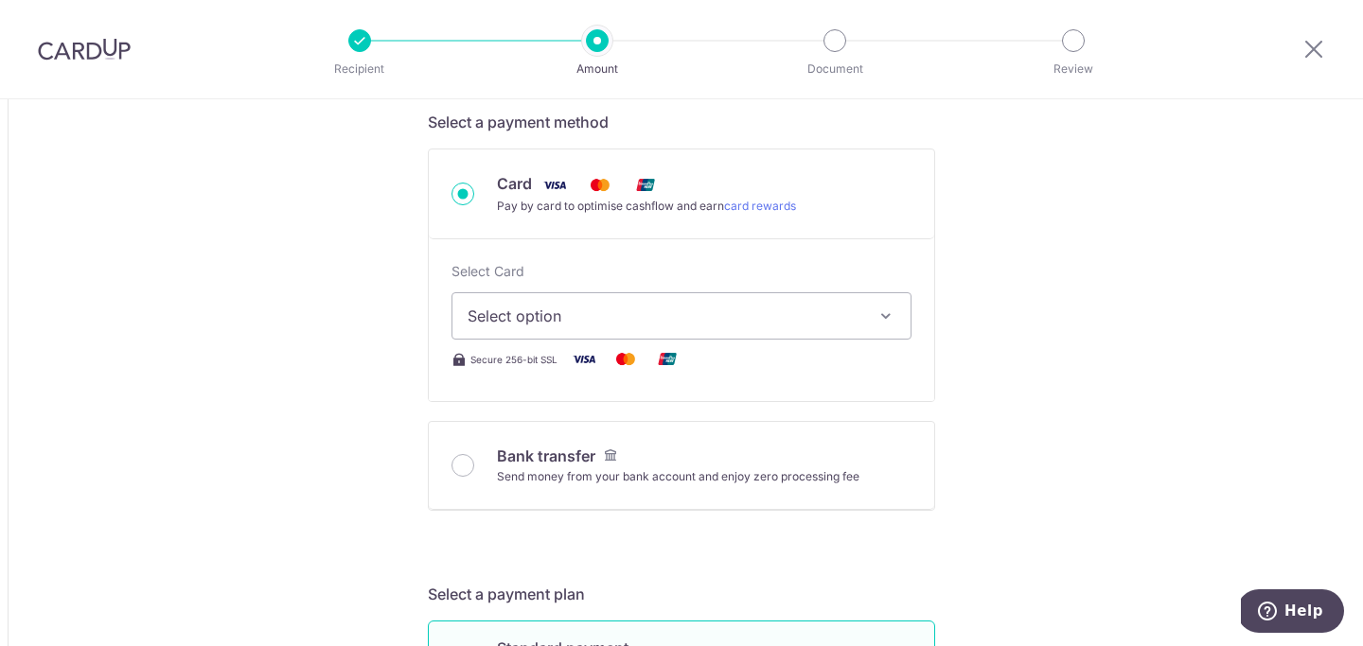
click at [864, 318] on button "Select option" at bounding box center [681, 315] width 460 height 47
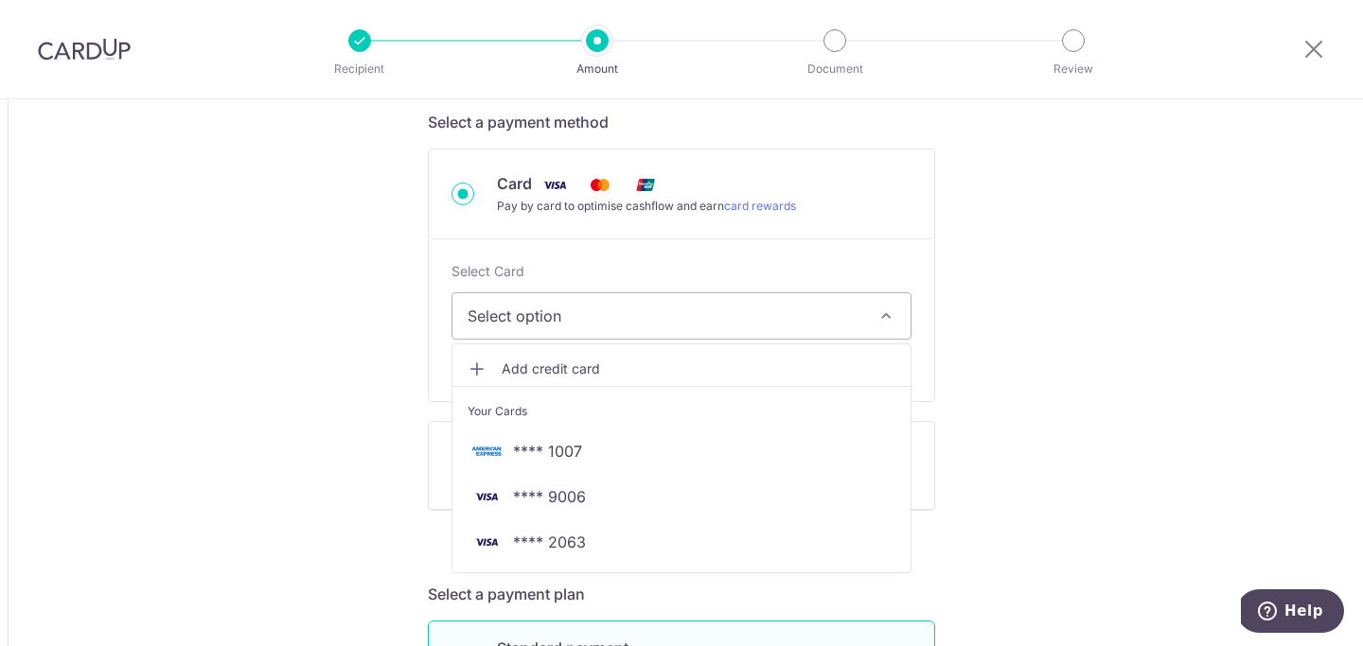
click at [554, 363] on span "Add credit card" at bounding box center [699, 369] width 394 height 19
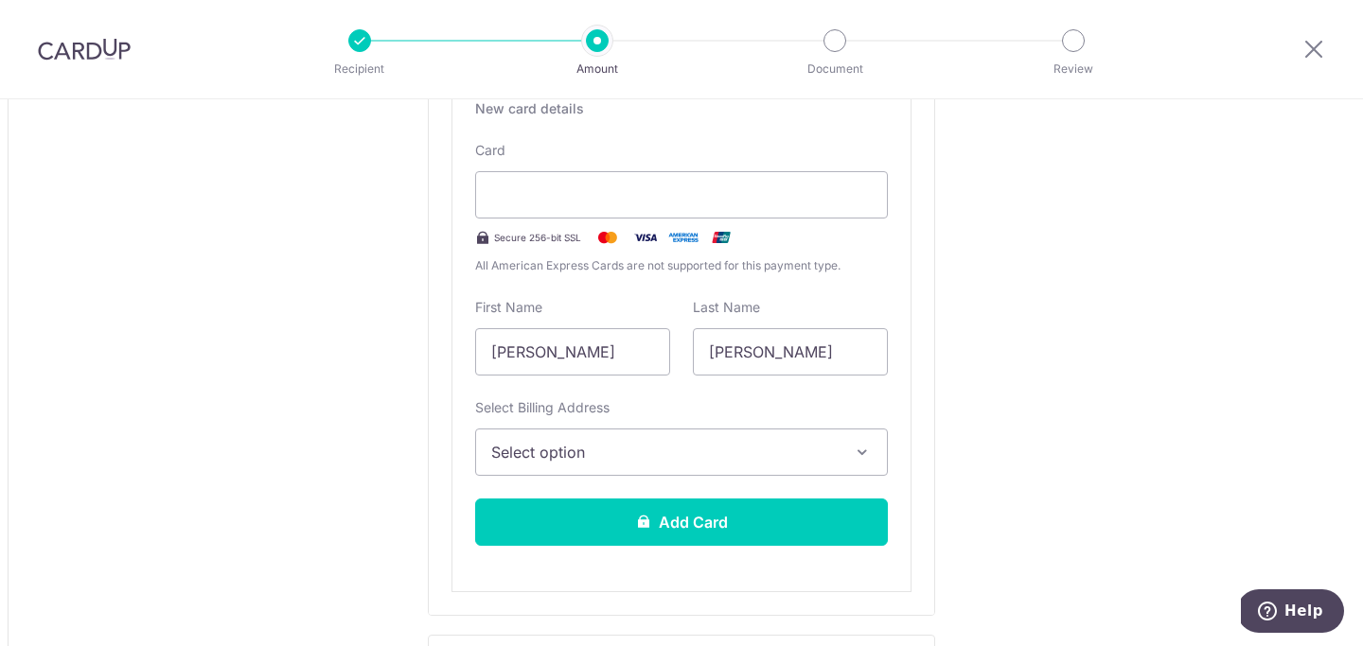
scroll to position [927, 0]
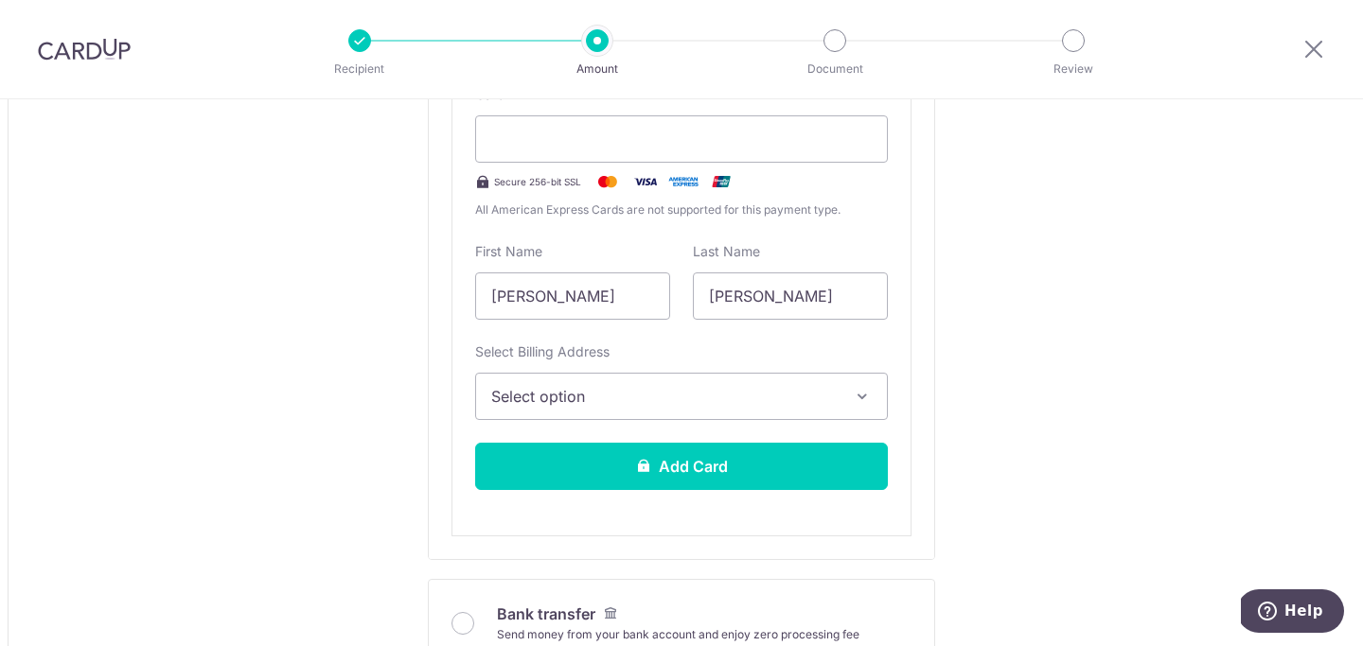
click at [831, 400] on span "Select option" at bounding box center [664, 396] width 346 height 23
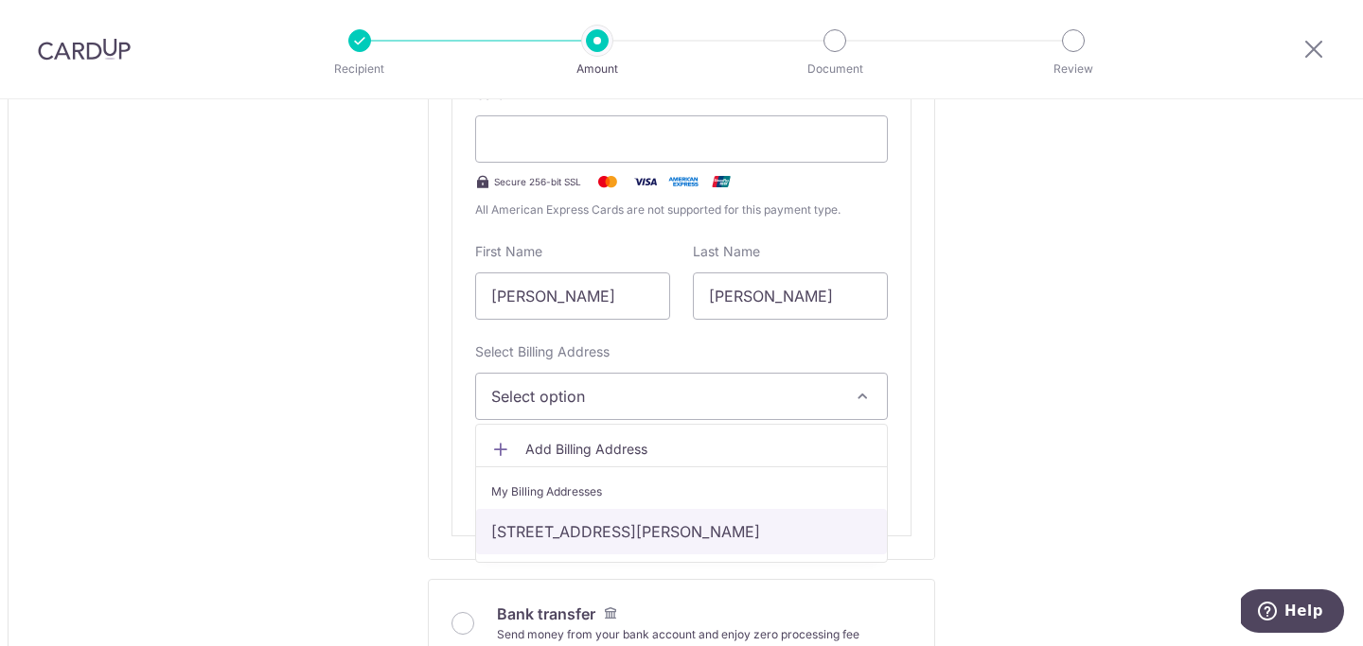
click at [750, 523] on link "[STREET_ADDRESS][PERSON_NAME]" at bounding box center [681, 531] width 411 height 45
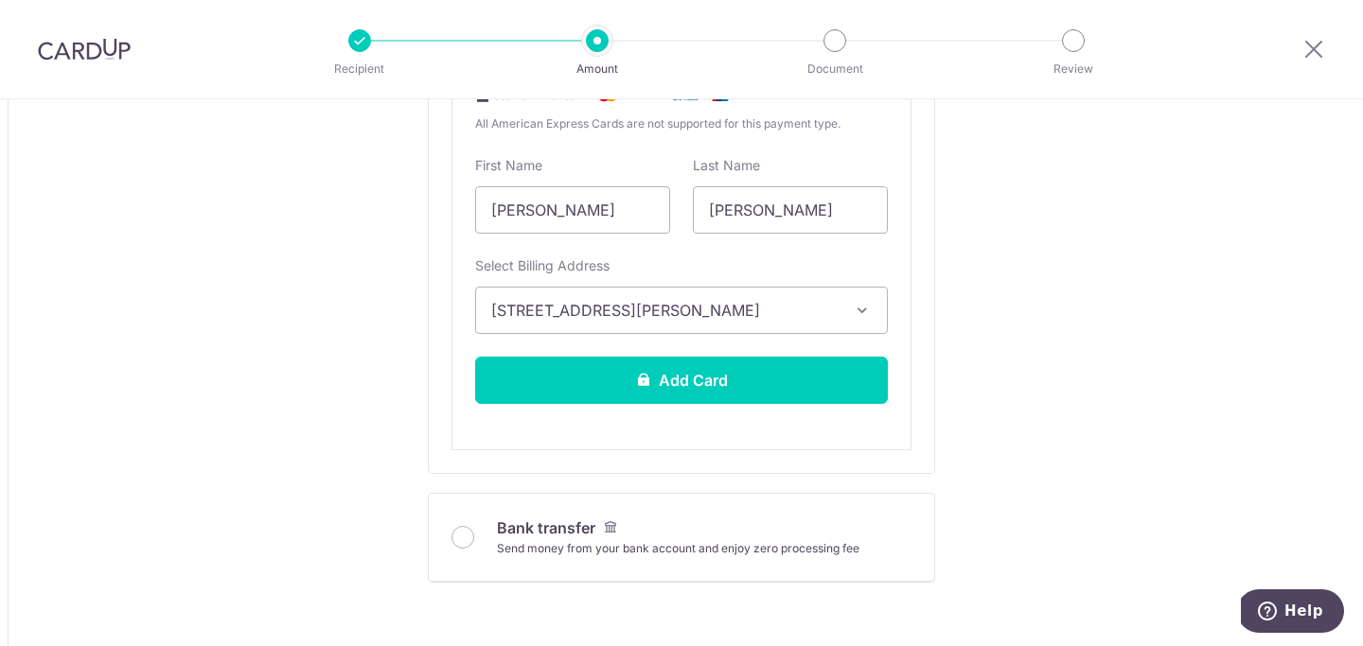
scroll to position [1014, 0]
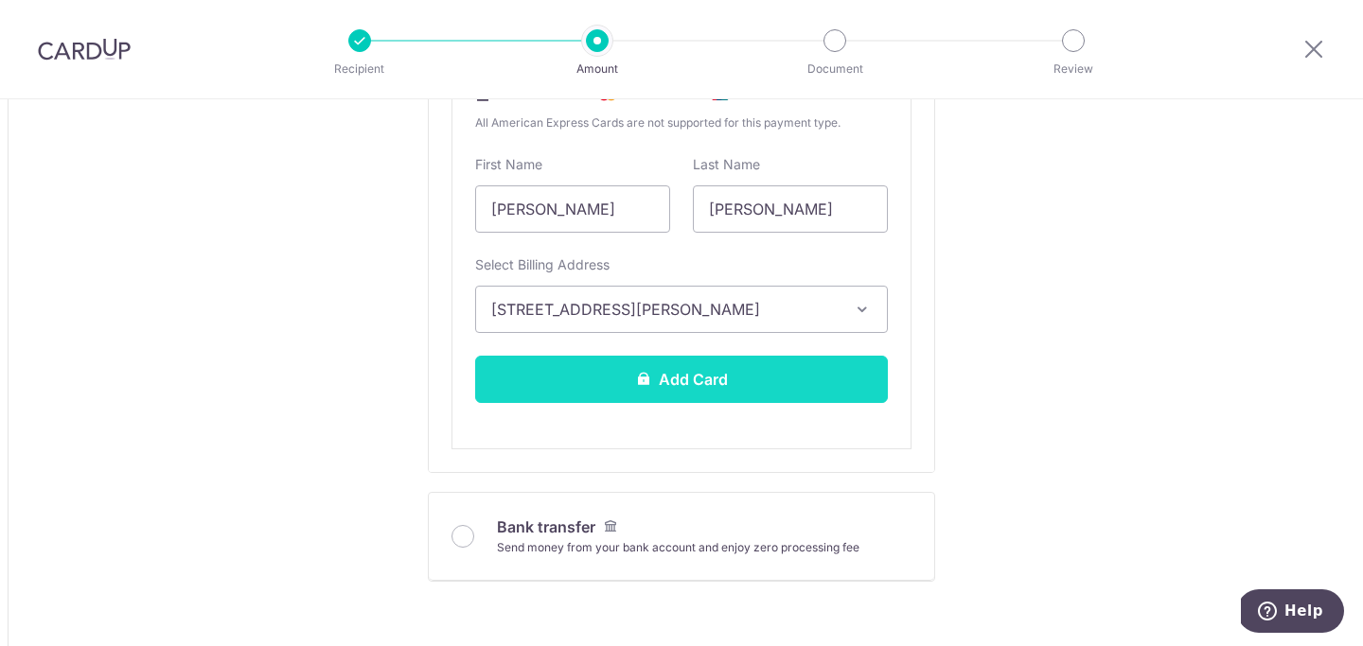
click at [688, 383] on button "Add Card" at bounding box center [681, 379] width 413 height 47
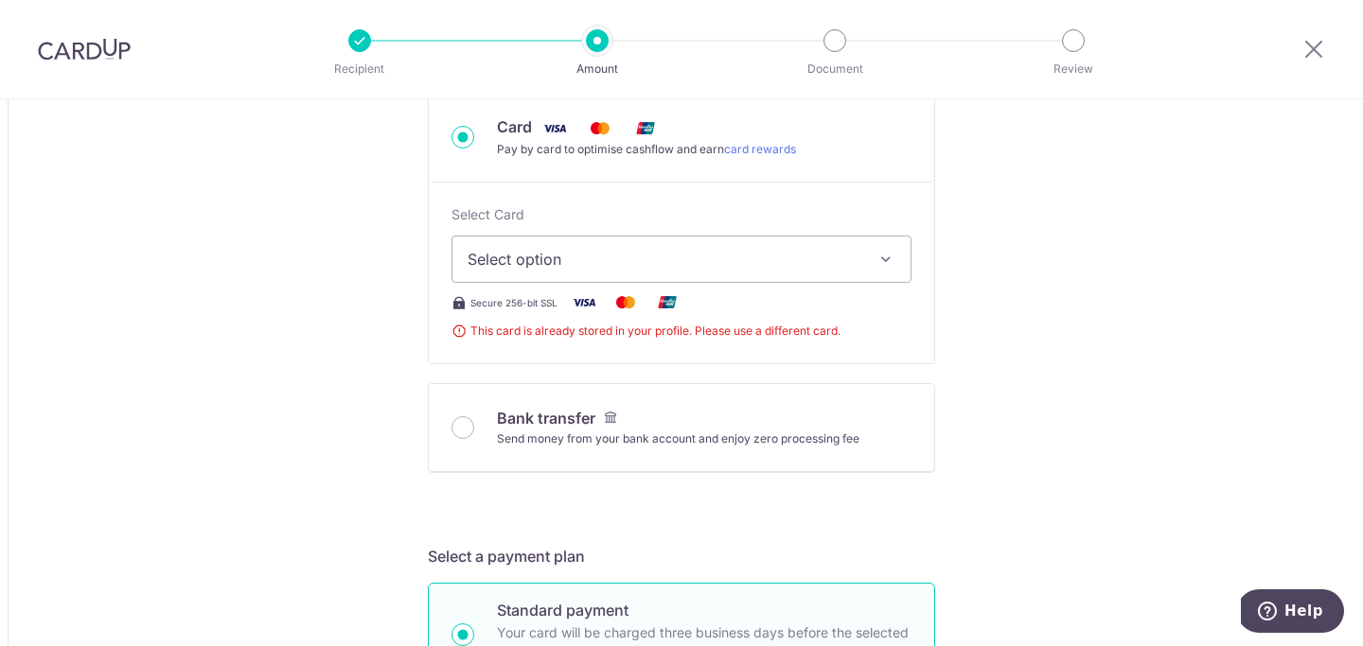
scroll to position [637, 0]
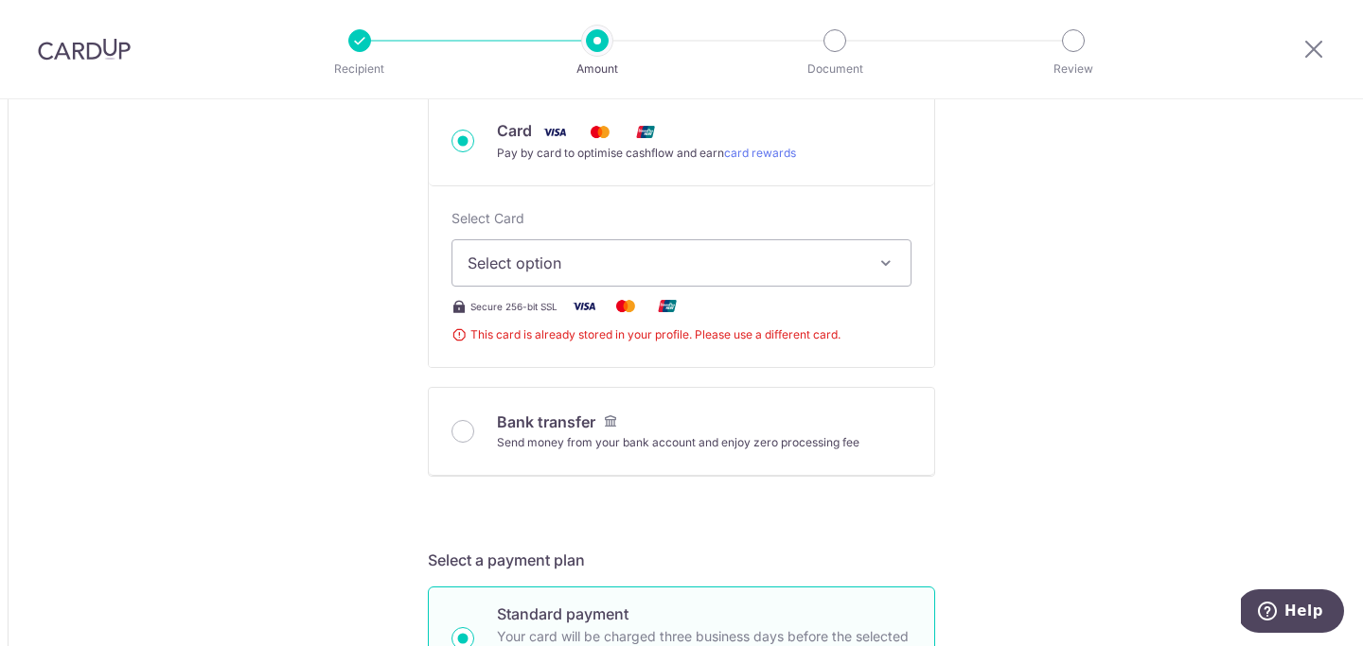
click at [861, 255] on button "Select option" at bounding box center [681, 262] width 460 height 47
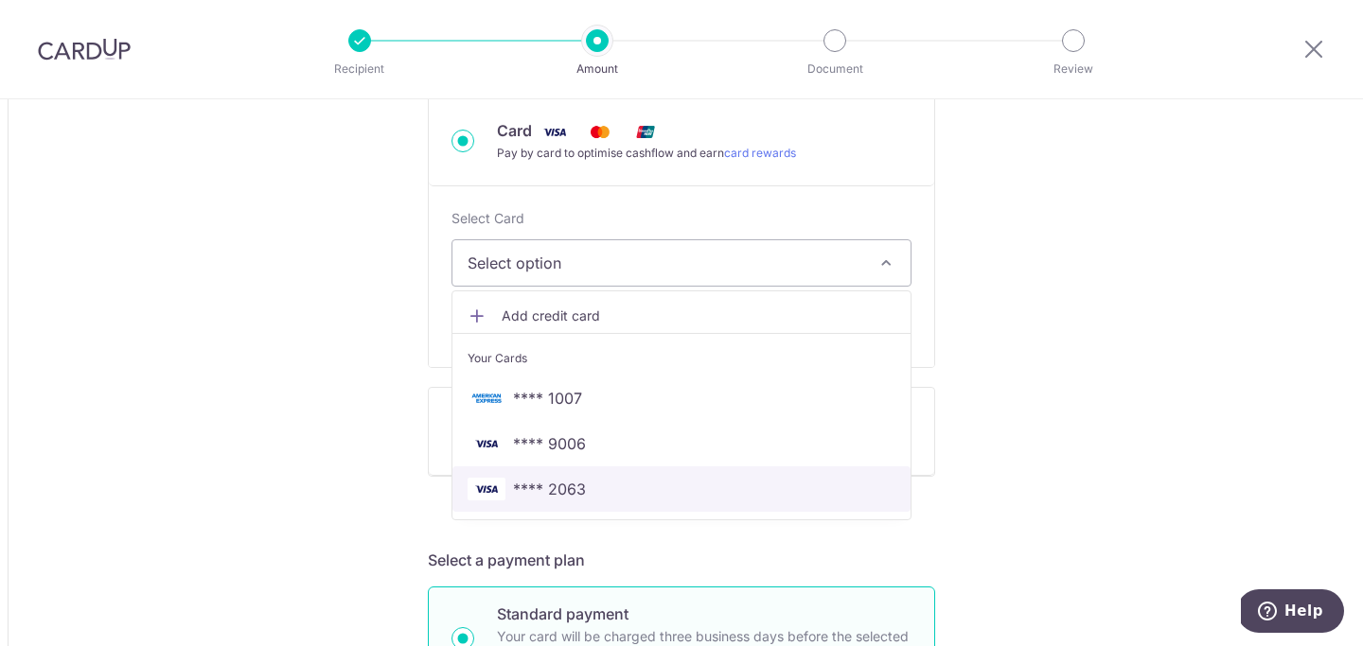
click at [558, 502] on link "**** 2063" at bounding box center [681, 489] width 458 height 45
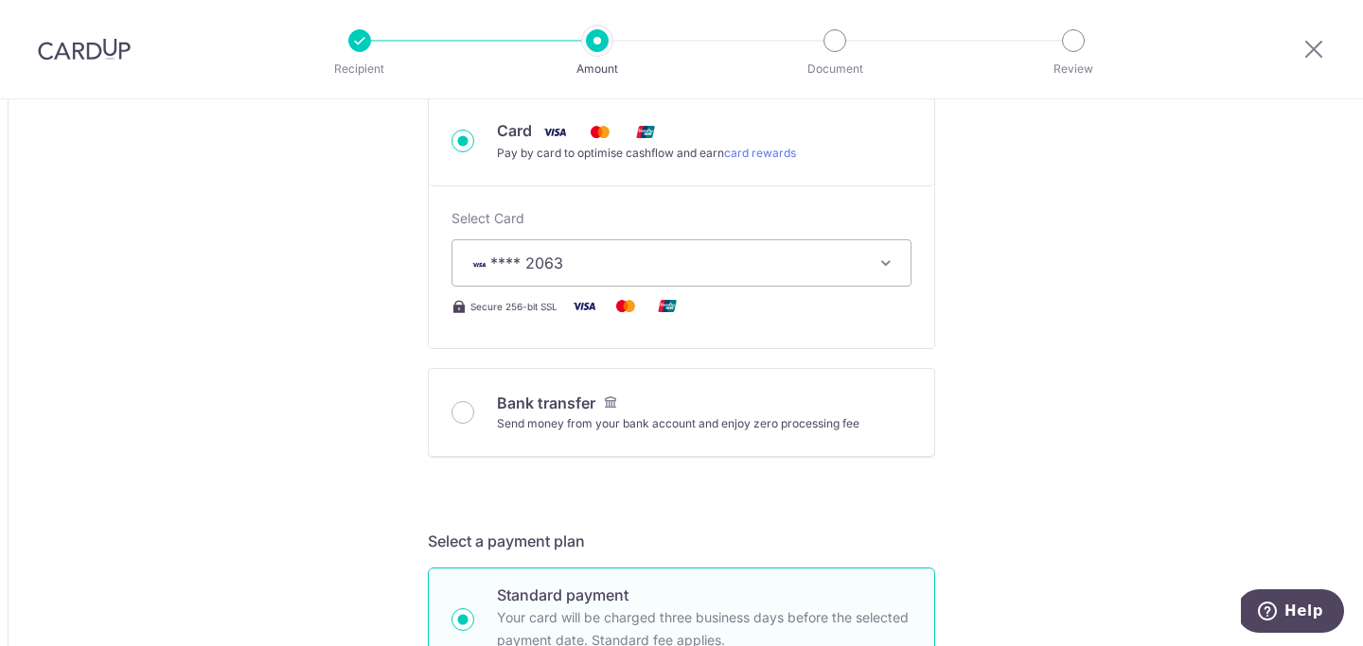
type input "6,399.07"
type input "4,823.47"
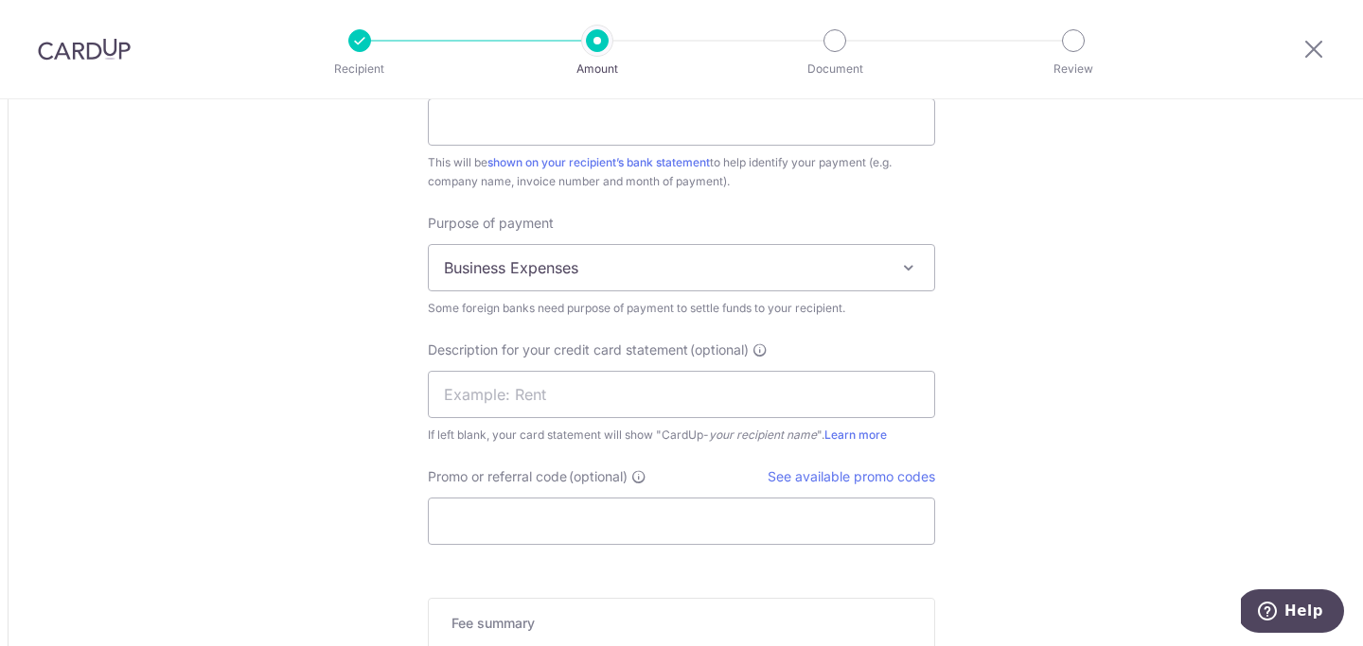
scroll to position [1762, 0]
click at [915, 267] on span at bounding box center [908, 264] width 23 height 23
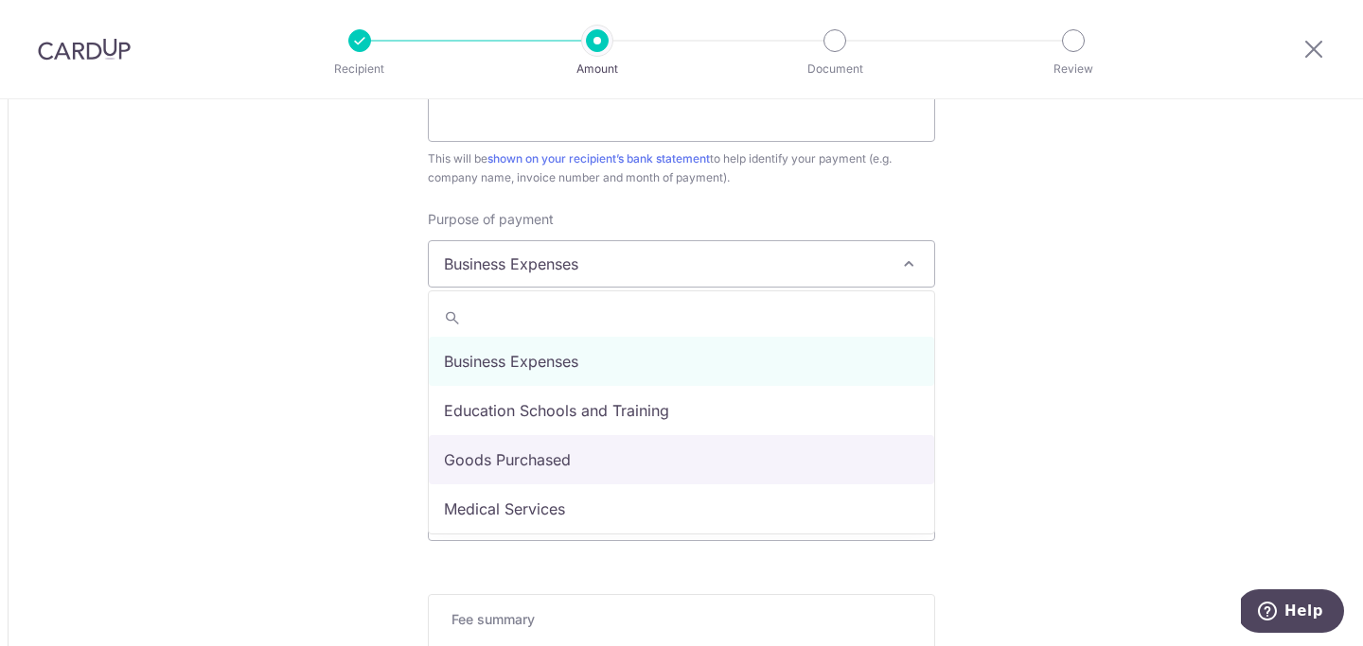
select select "Goods Purchased"
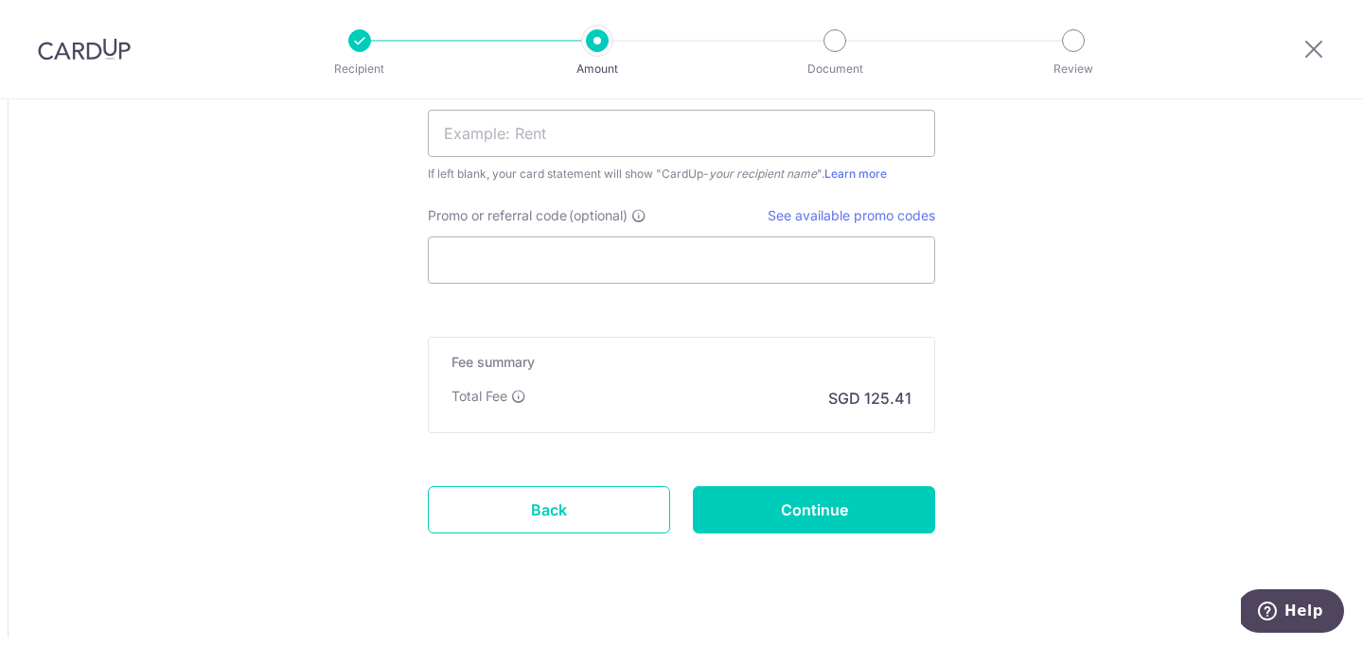
scroll to position [2022, 0]
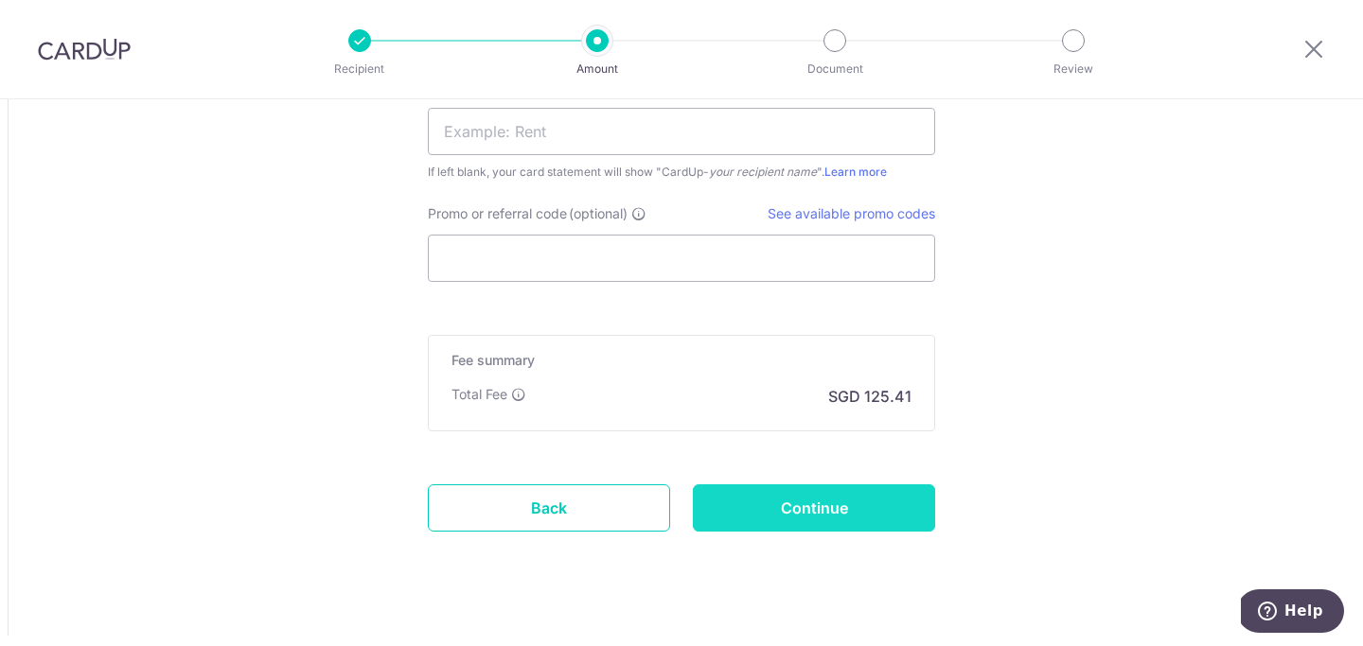
click at [775, 496] on input "Continue" at bounding box center [814, 508] width 242 height 47
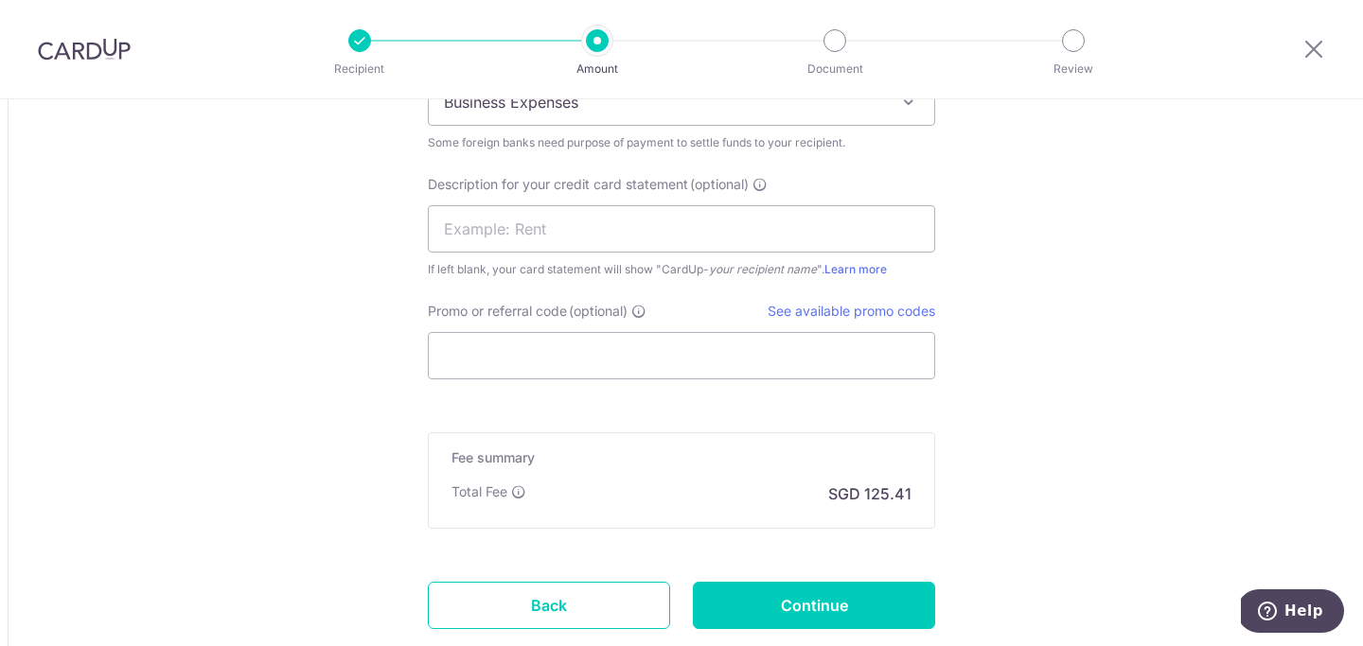
scroll to position [1986, 0]
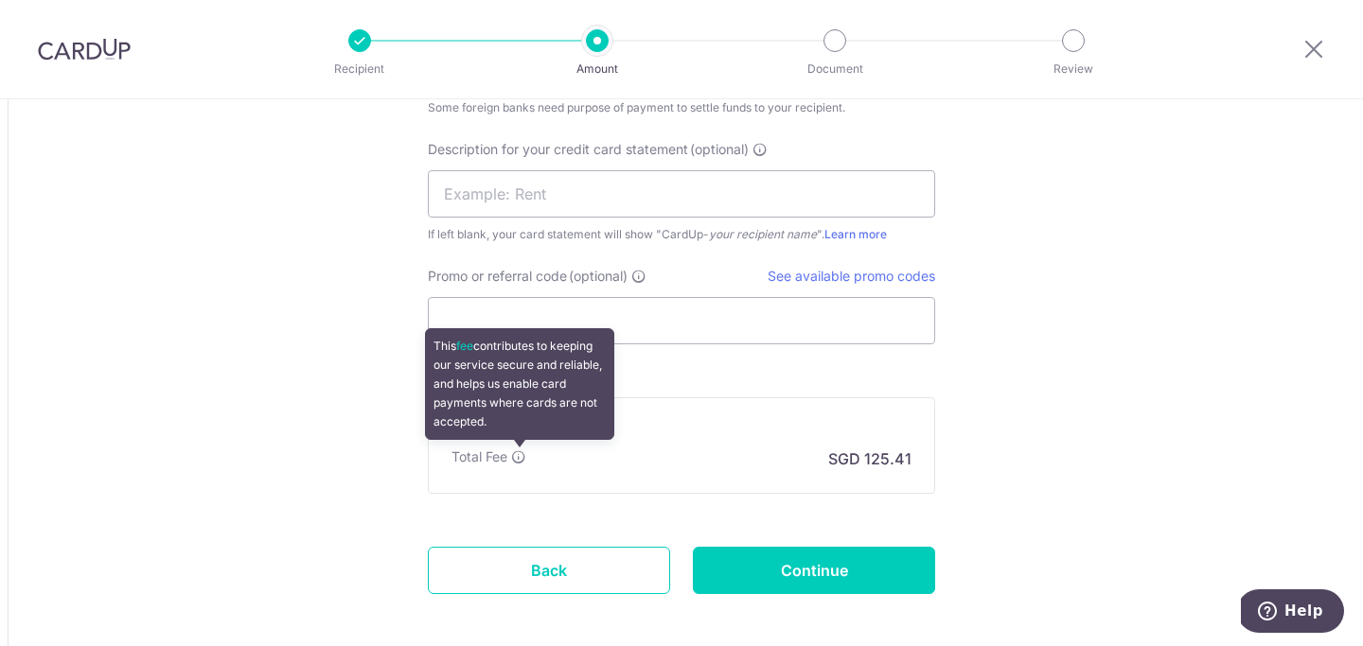
click at [513, 455] on icon at bounding box center [518, 457] width 15 height 15
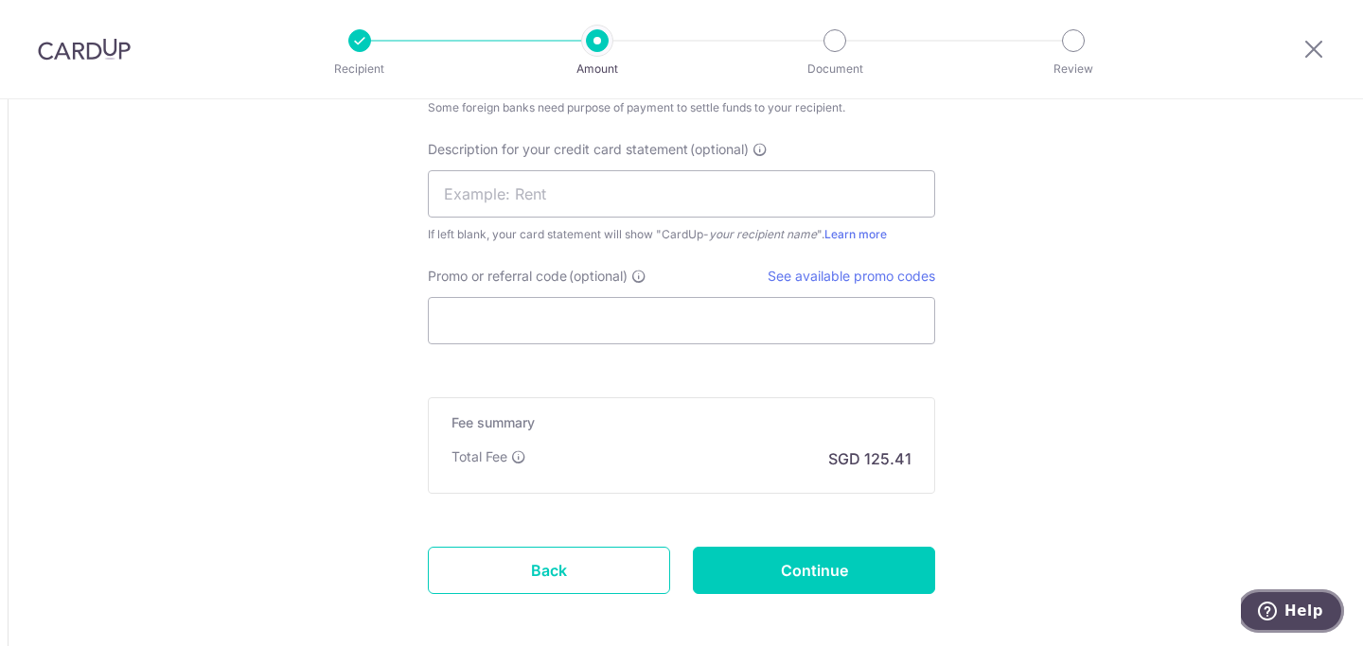
click at [1284, 602] on span "Help" at bounding box center [1271, 611] width 27 height 19
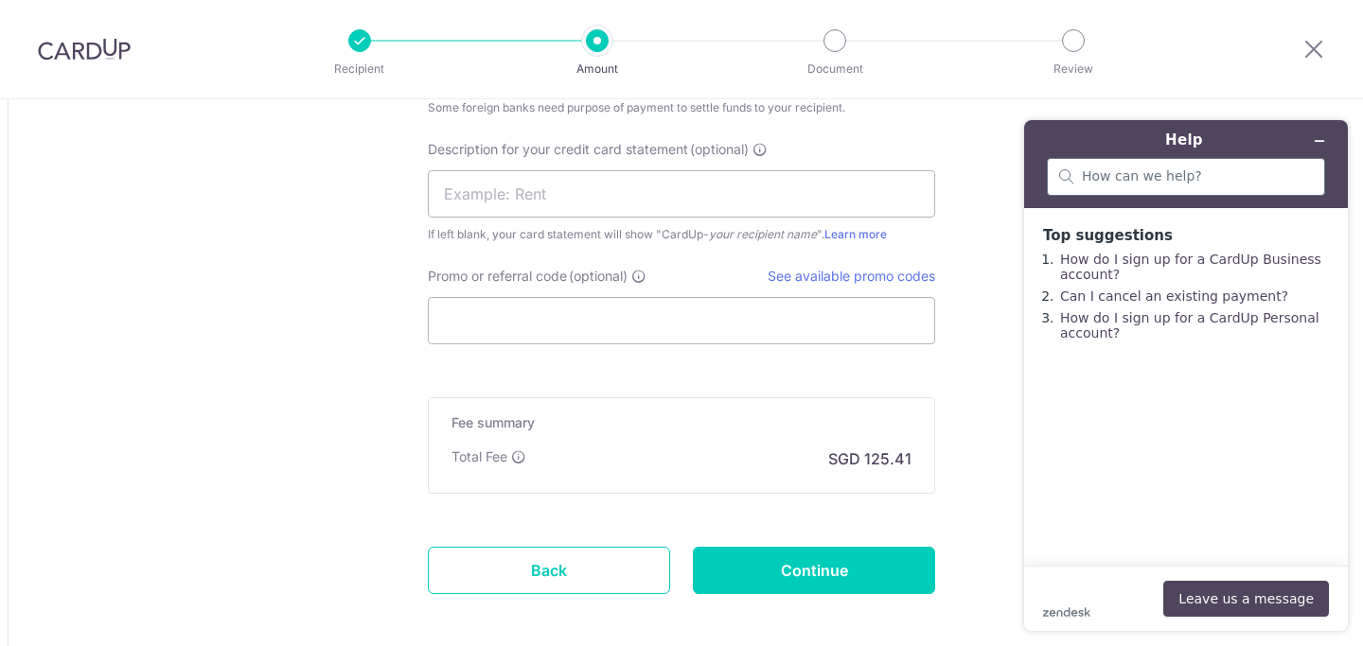
click at [1193, 186] on div at bounding box center [1186, 177] width 278 height 38
type input "how much is the fee"
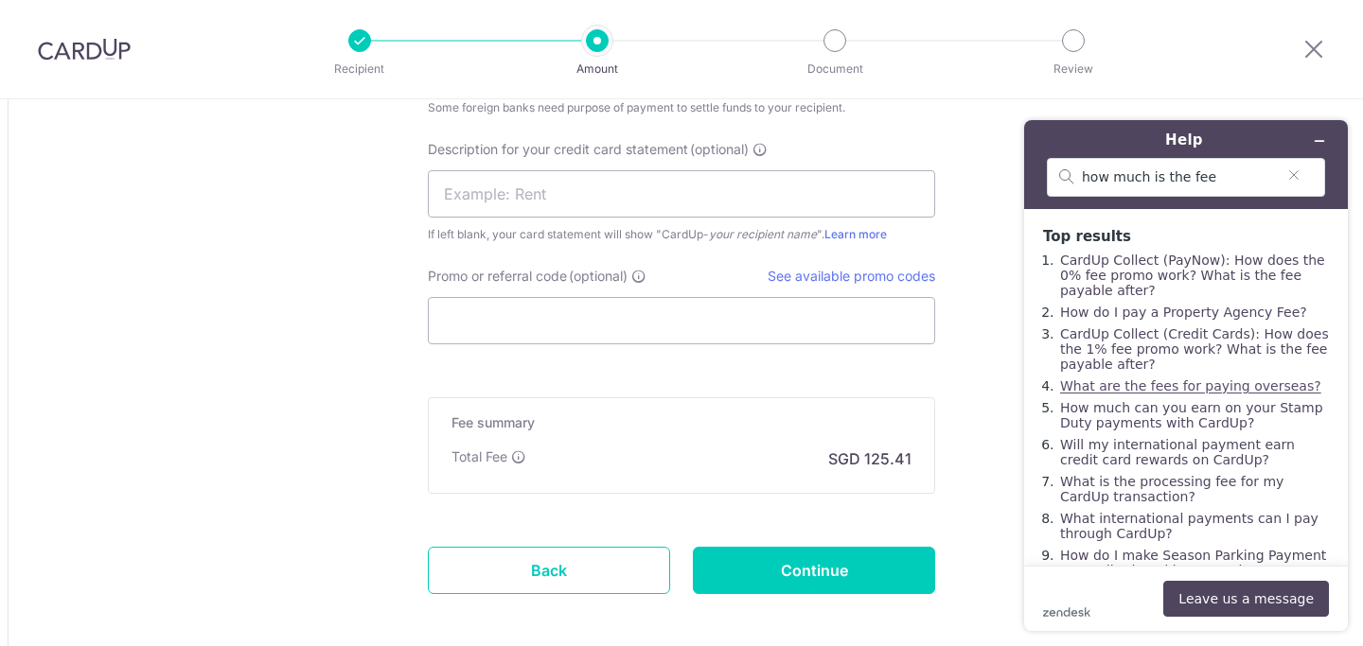
click at [1172, 386] on link "What are the fees for paying overseas?" at bounding box center [1190, 386] width 261 height 15
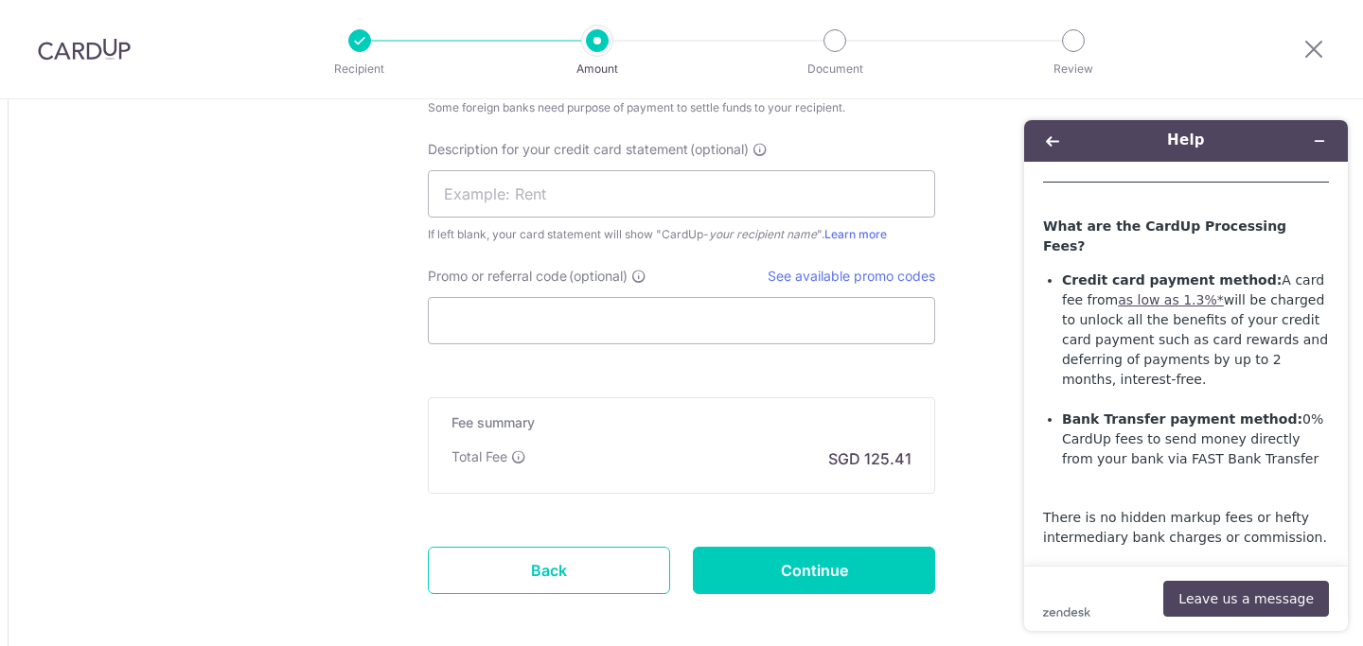
scroll to position [819, 0]
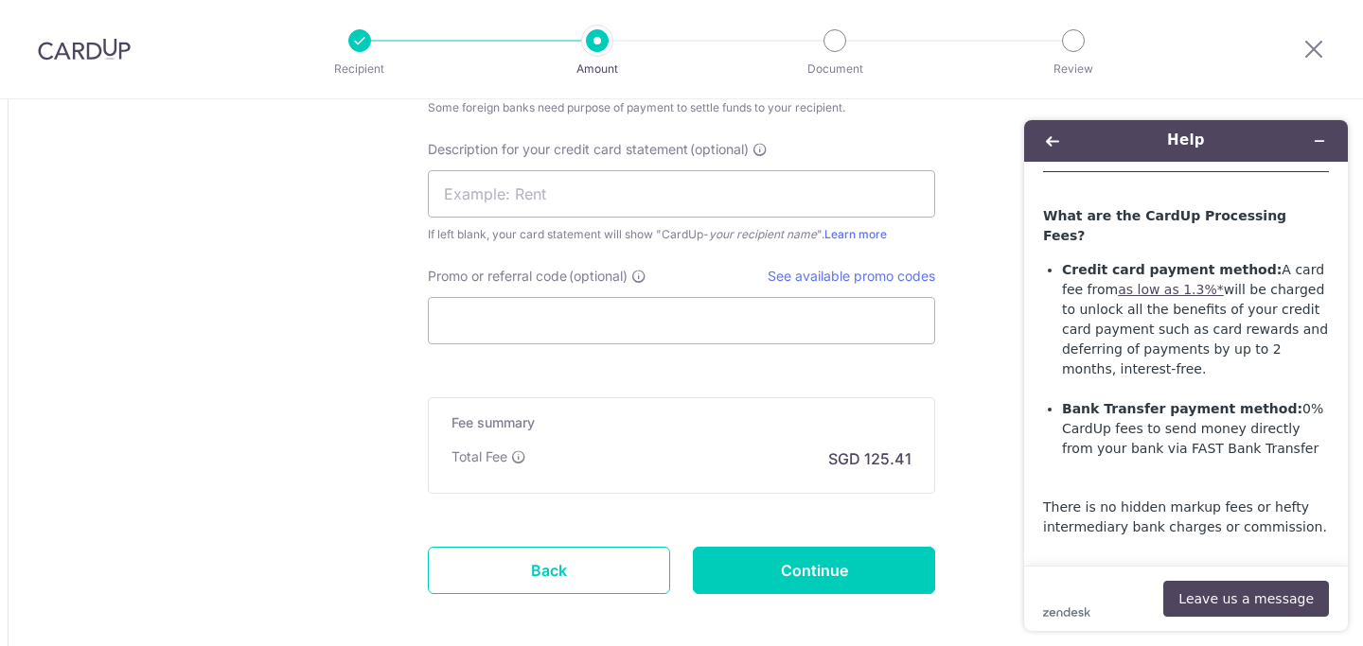
type input "6,399.07"
type input "4,826.35"
